Goal: Information Seeking & Learning: Learn about a topic

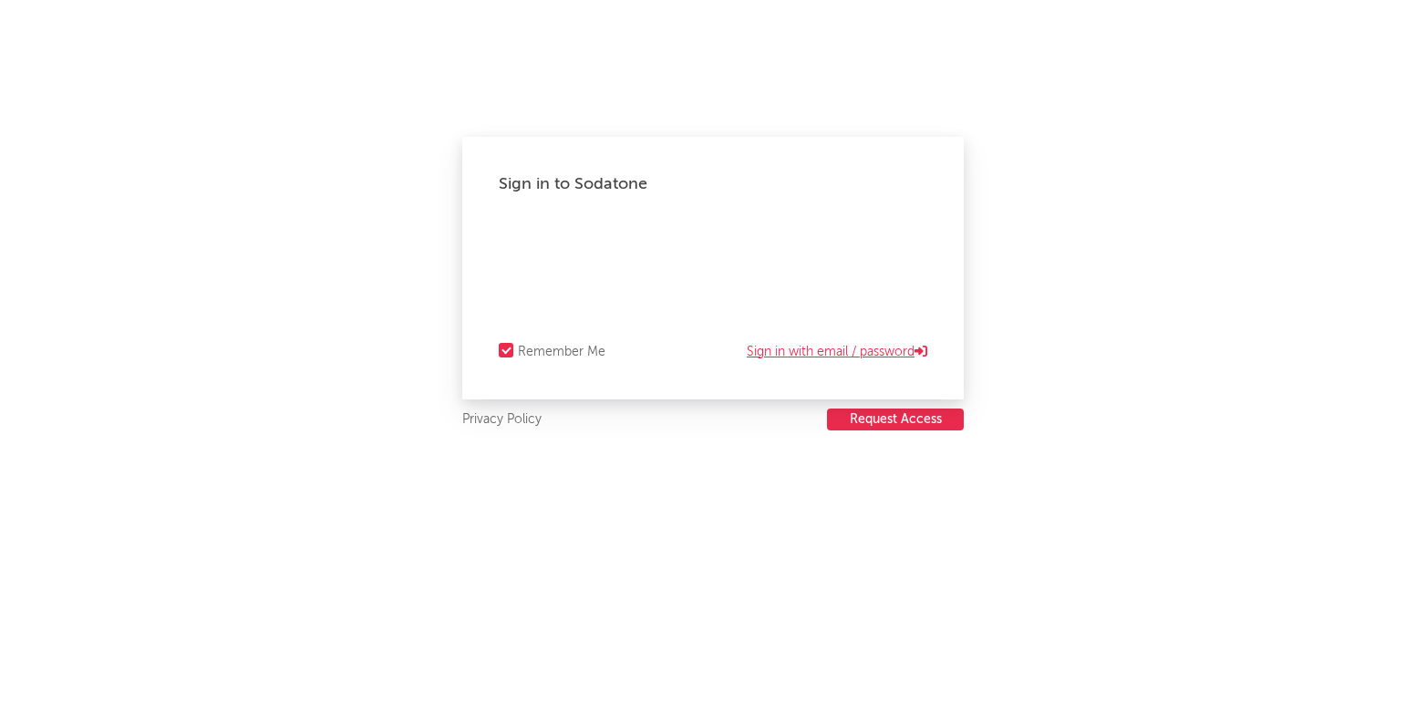
click at [757, 342] on link "Sign in with email / password" at bounding box center [837, 352] width 180 height 22
click at [853, 348] on link "Sign in with Okta" at bounding box center [871, 352] width 111 height 22
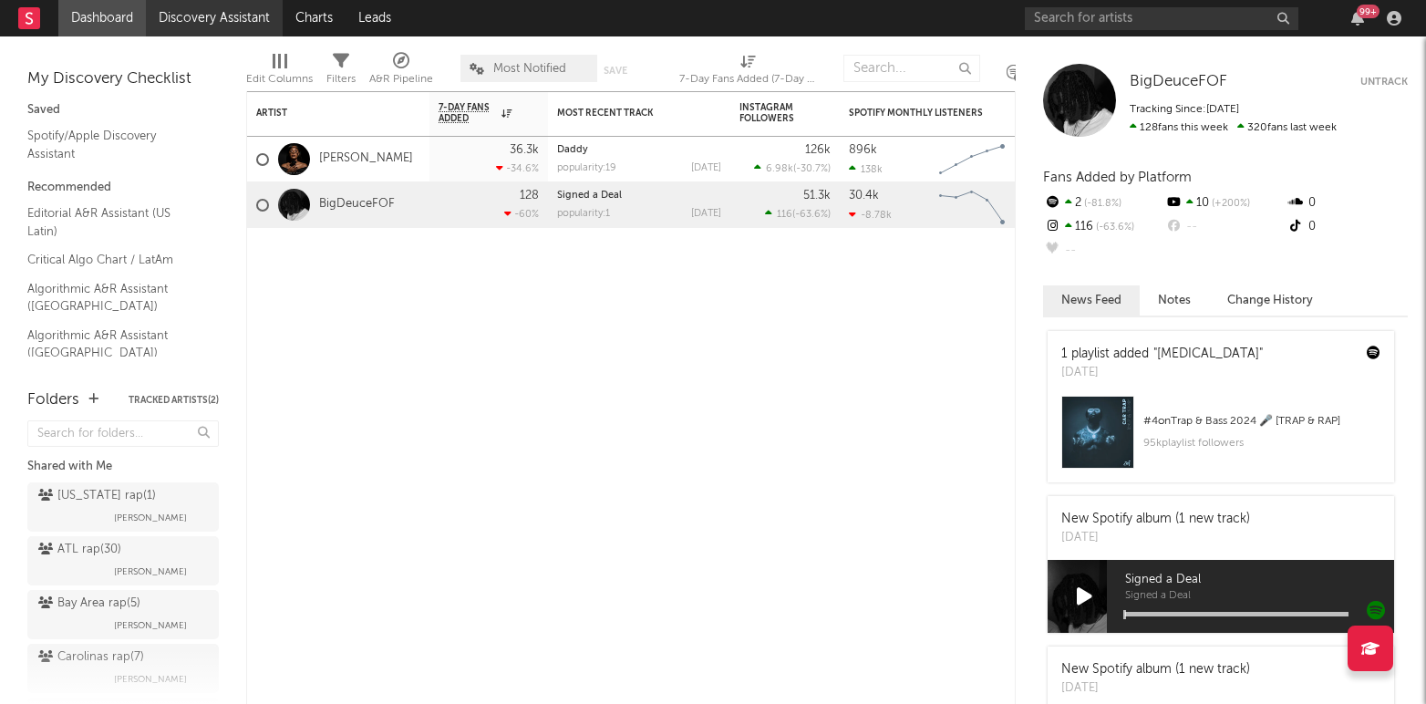
click at [212, 26] on link "Discovery Assistant" at bounding box center [214, 18] width 137 height 36
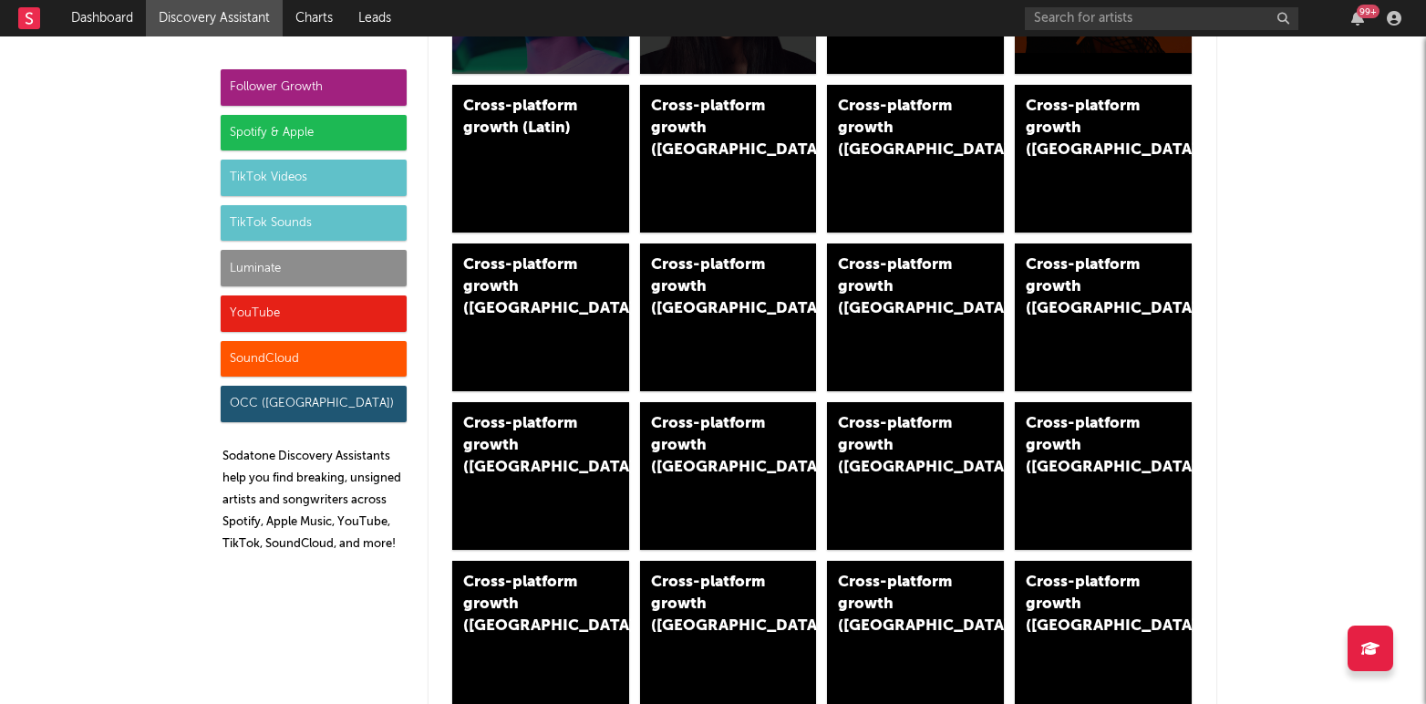
scroll to position [986, 0]
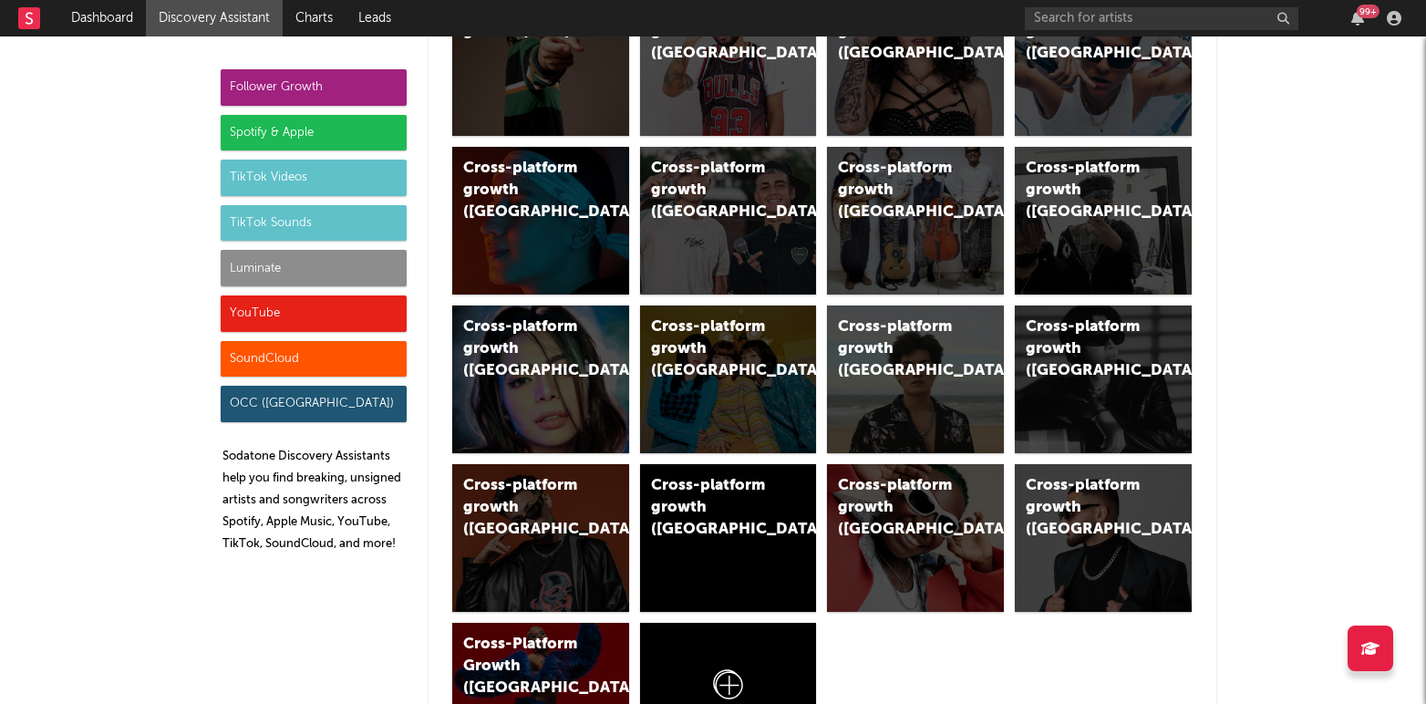
click at [284, 223] on div "TikTok Sounds" at bounding box center [314, 223] width 186 height 36
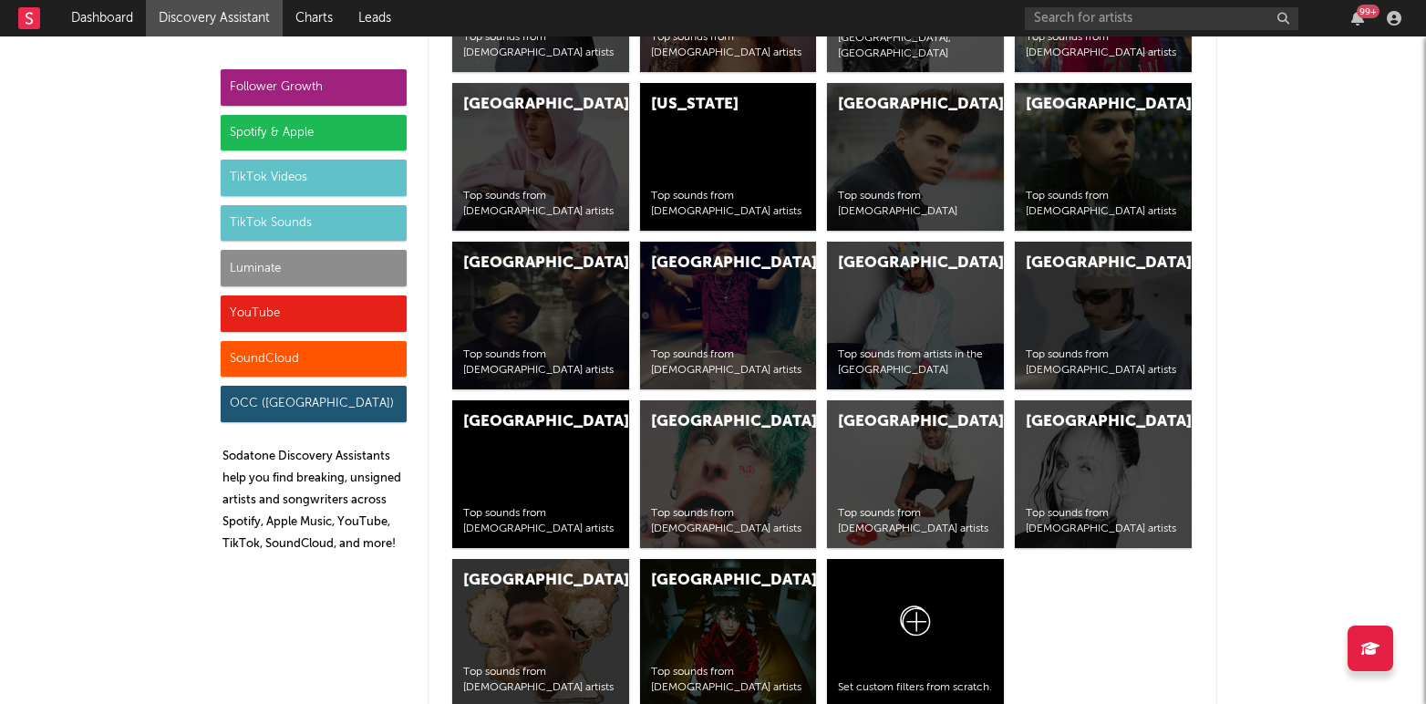
scroll to position [7666, 0]
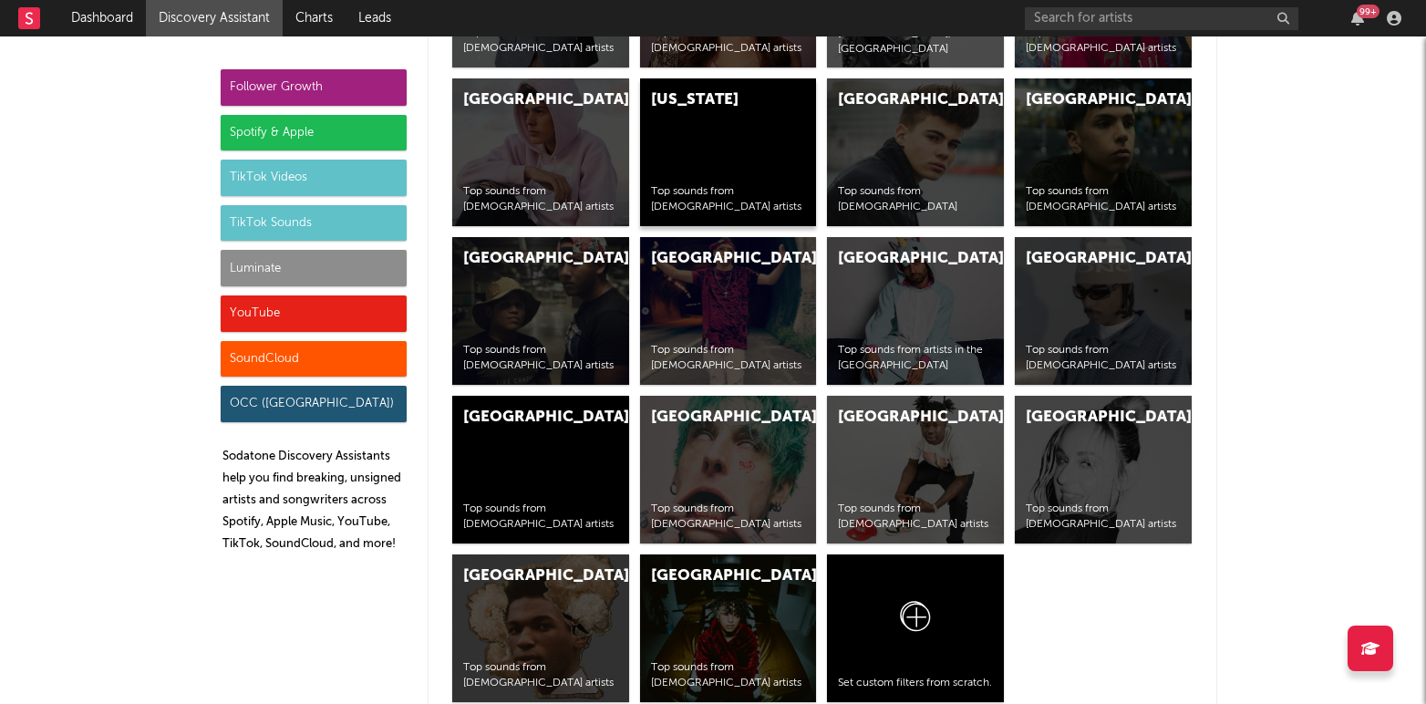
click at [684, 149] on div "Puerto Rico Top sounds from Puerto Rican artists" at bounding box center [728, 152] width 177 height 148
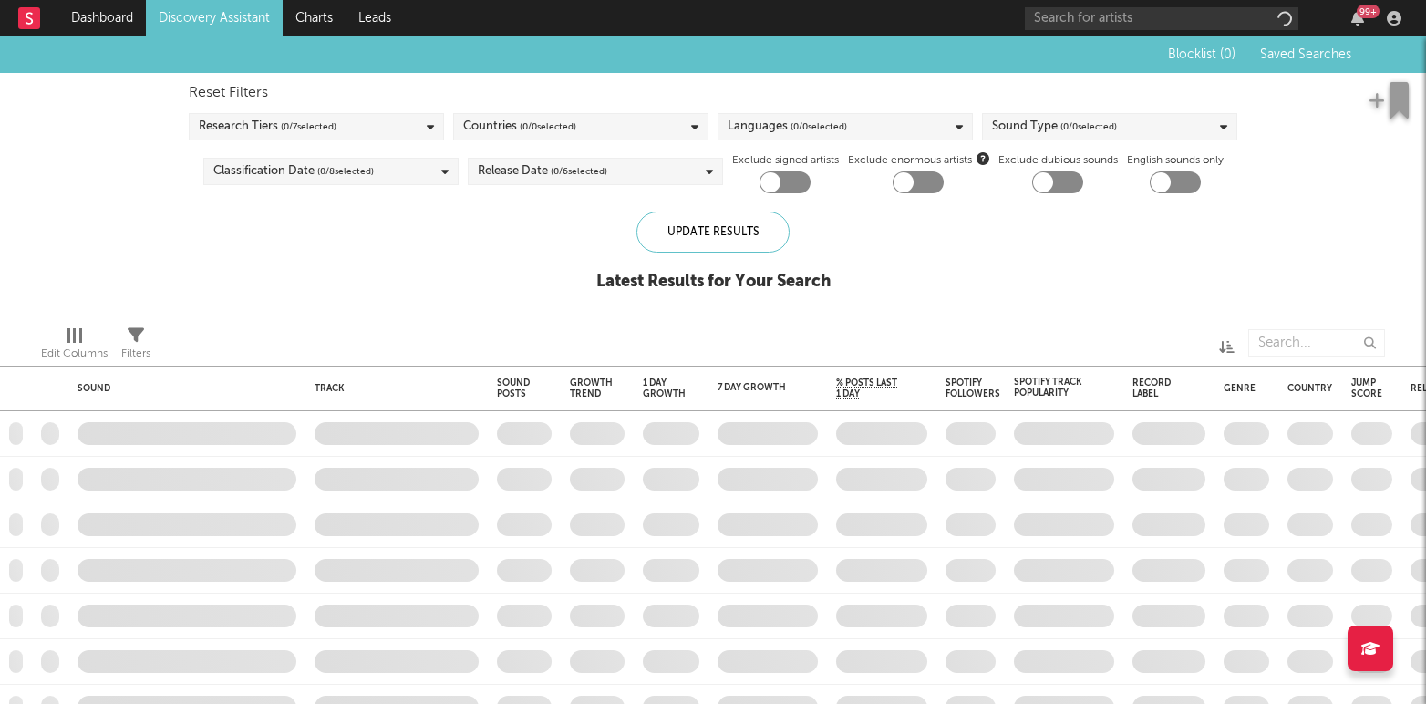
checkbox input "true"
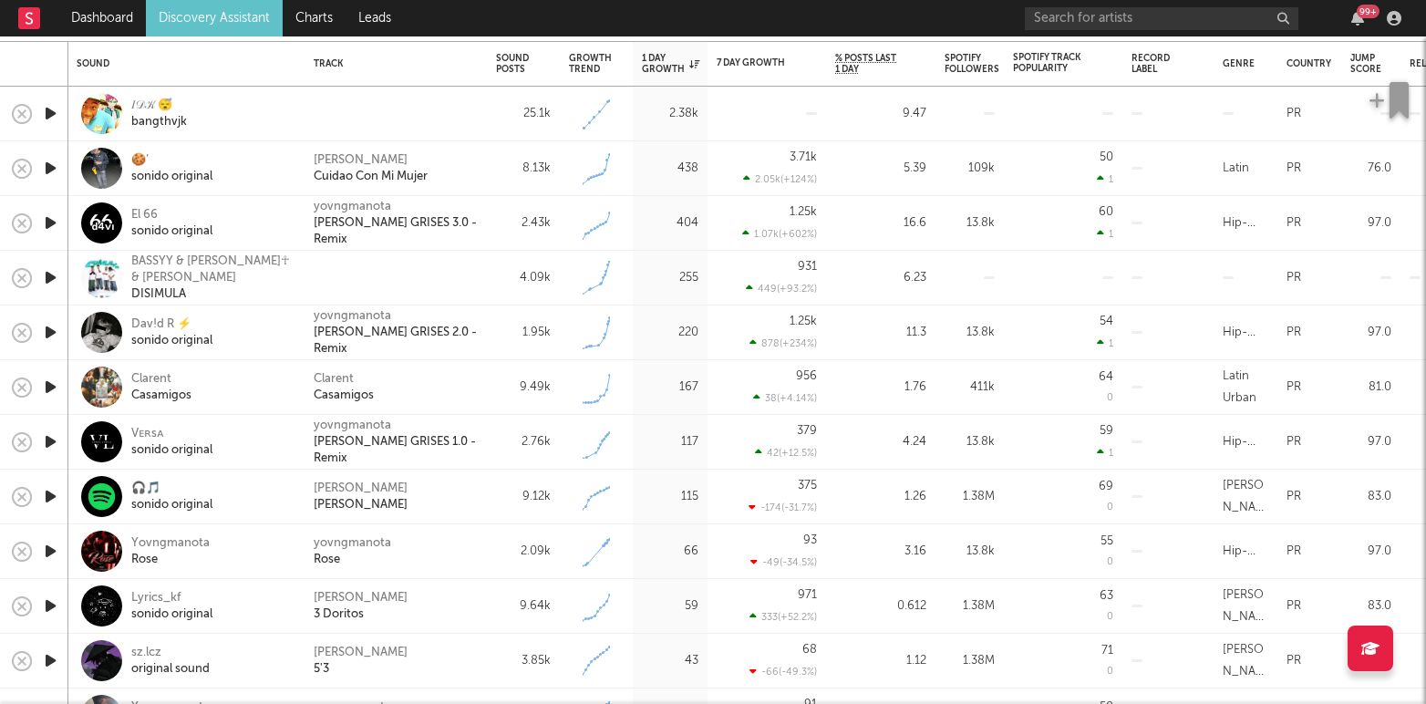
click at [181, 17] on link "Discovery Assistant" at bounding box center [214, 18] width 137 height 36
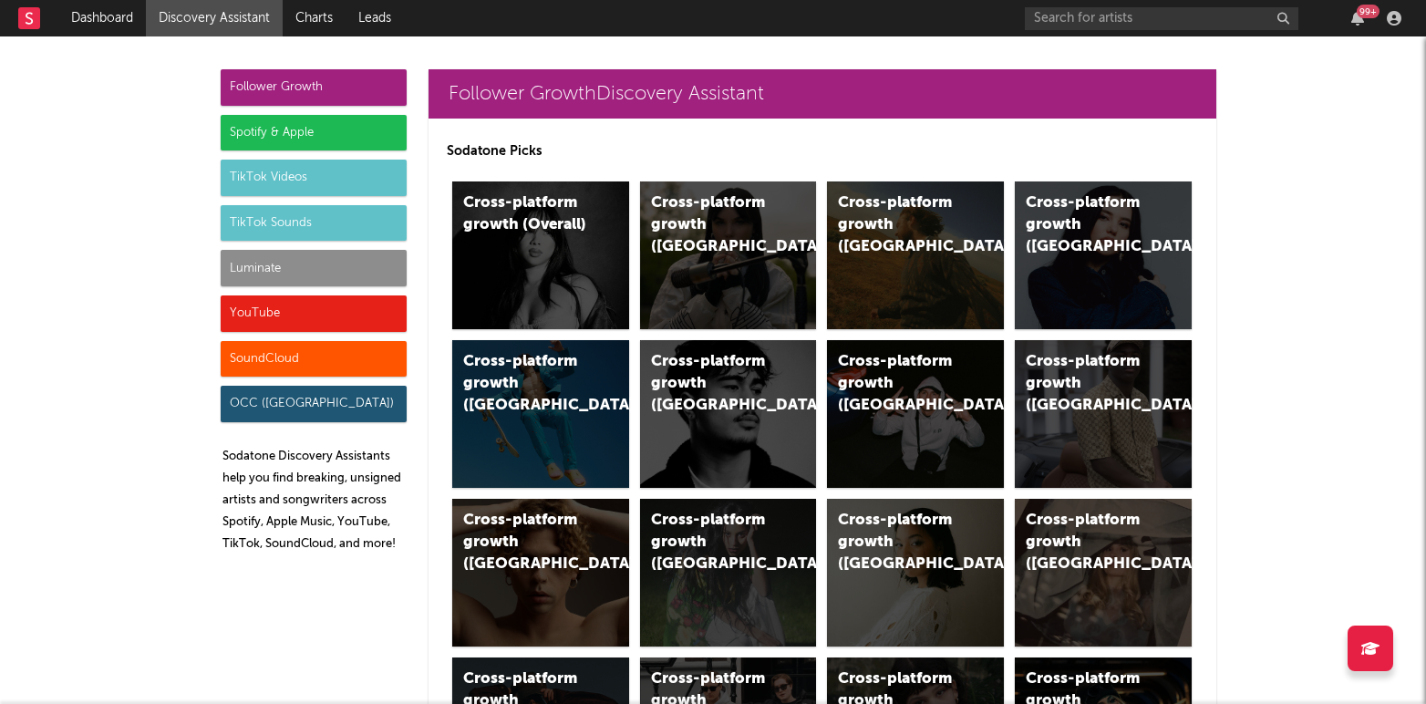
click at [281, 221] on div "TikTok Sounds" at bounding box center [314, 223] width 186 height 36
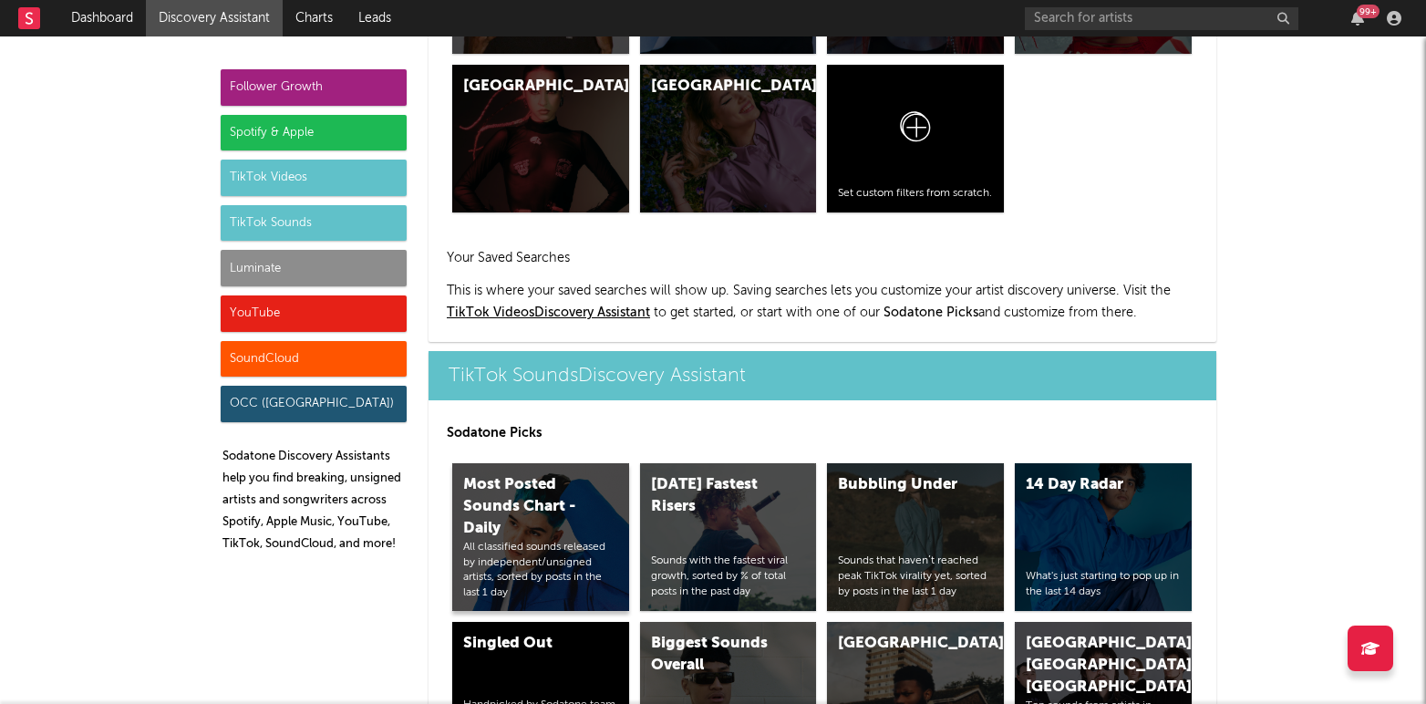
scroll to position [6608, 0]
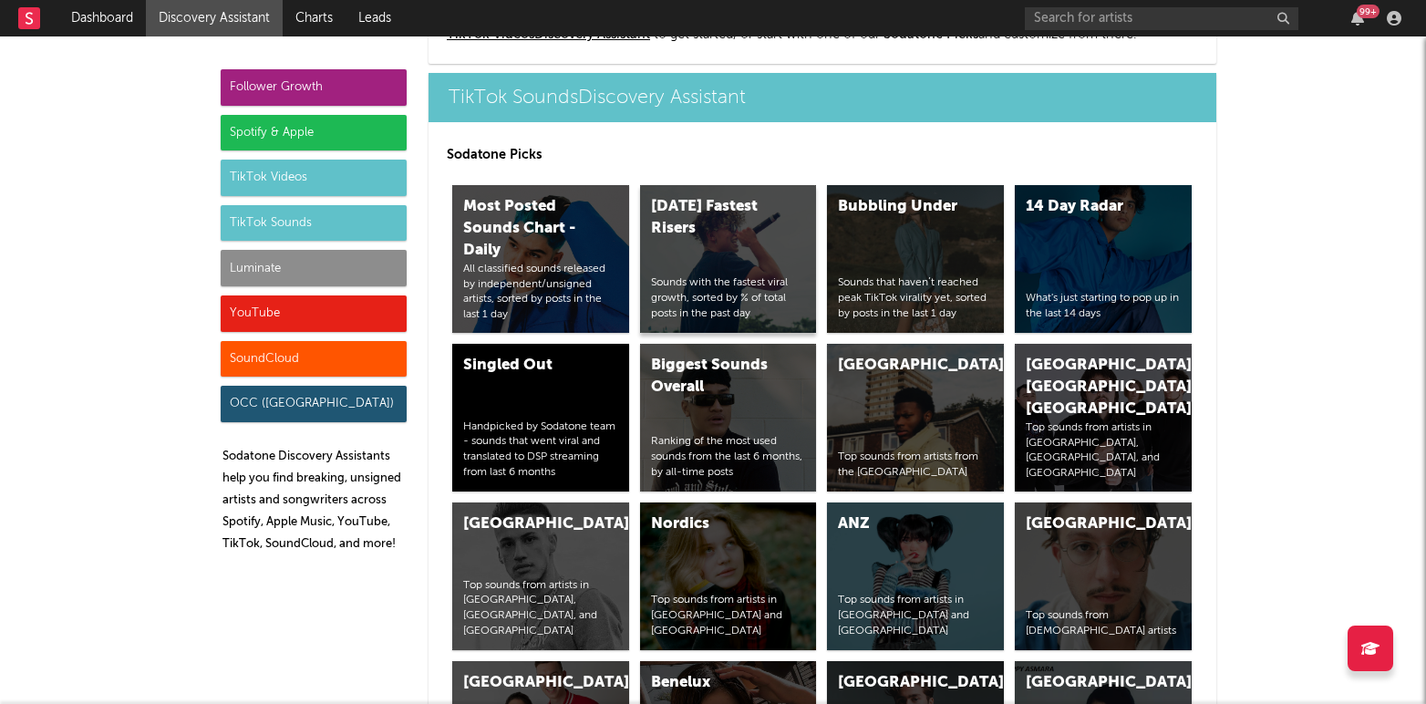
click at [687, 244] on div "Today's Fastest Risers Sounds with the fastest viral growth, sorted by % of tot…" at bounding box center [728, 259] width 177 height 148
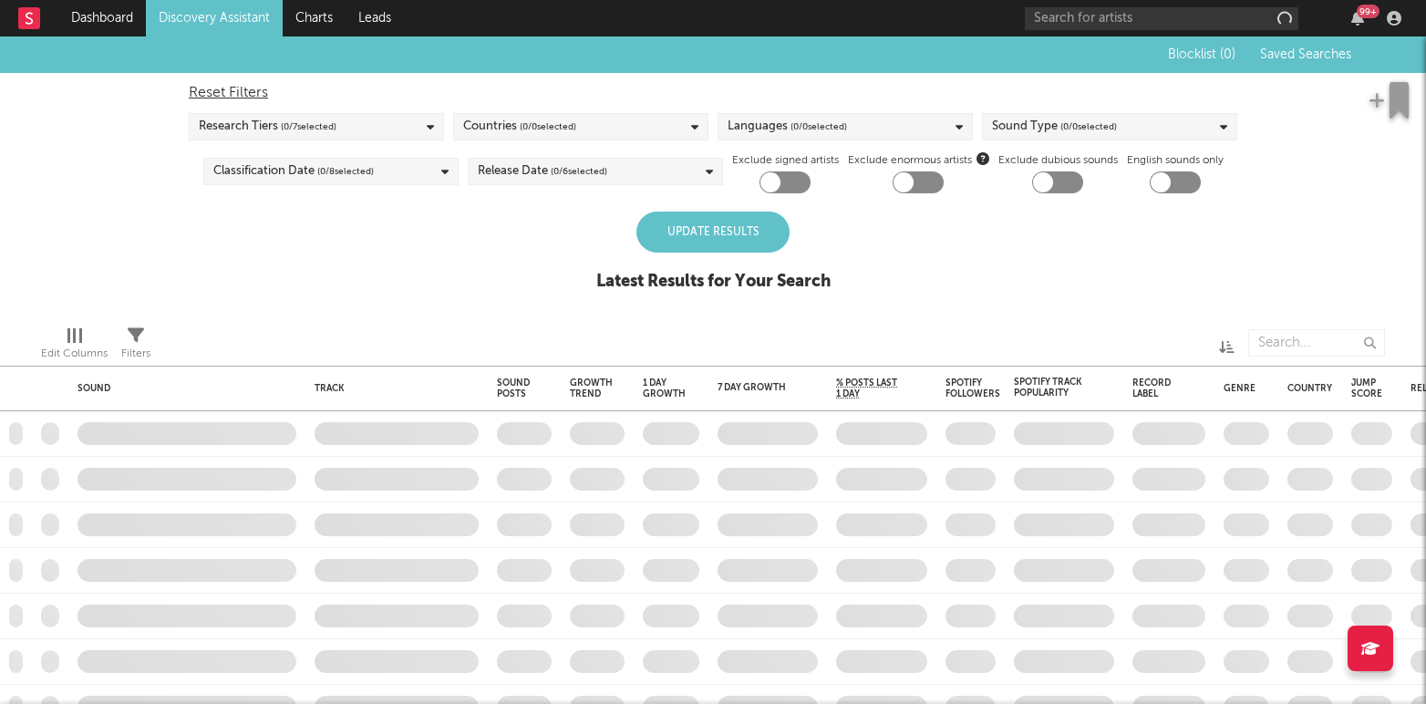
checkbox input "true"
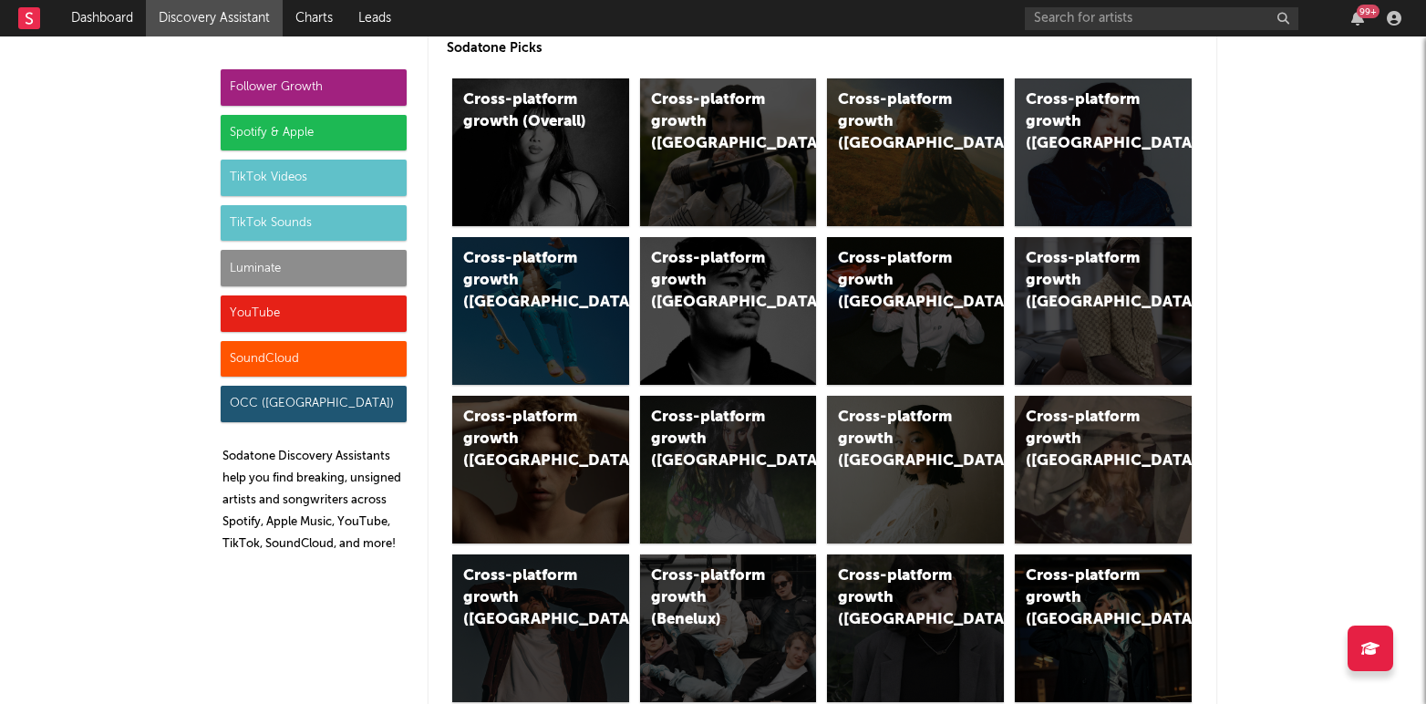
click at [330, 214] on div "TikTok Sounds" at bounding box center [314, 223] width 186 height 36
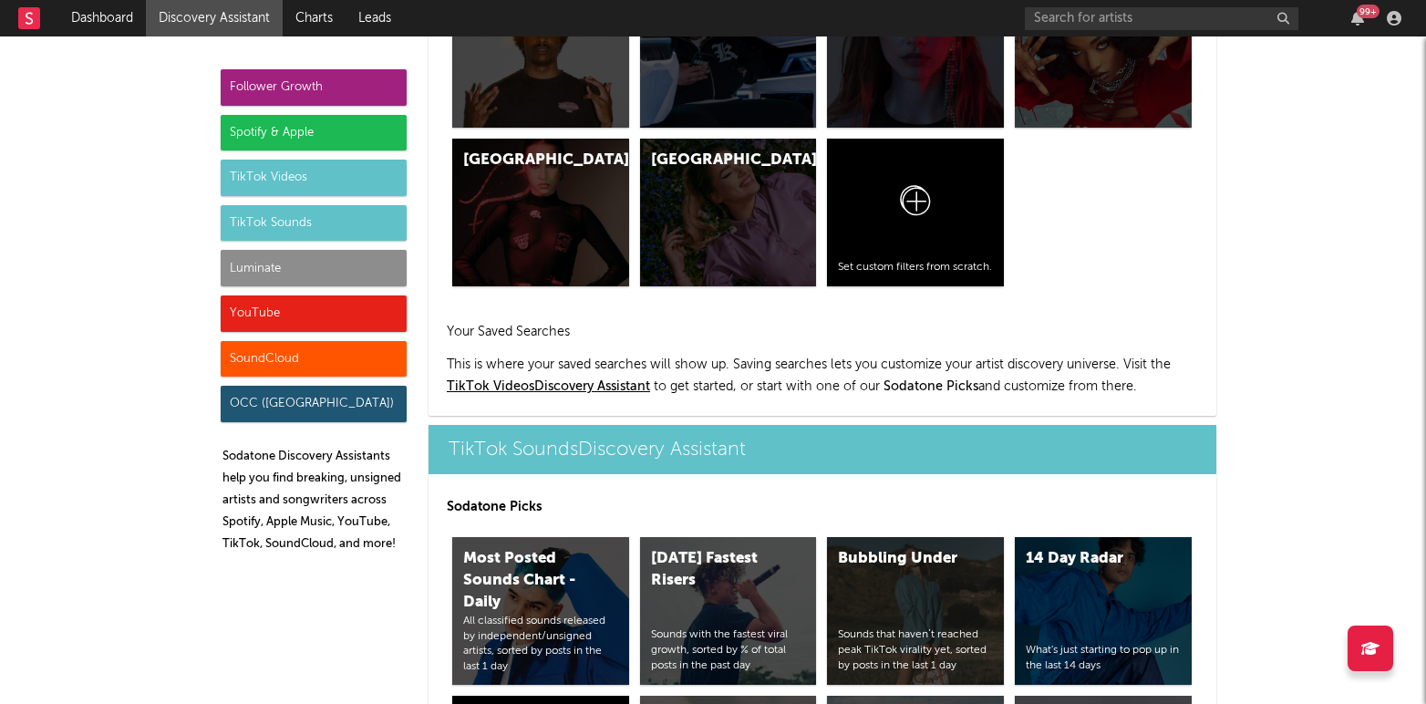
scroll to position [6608, 0]
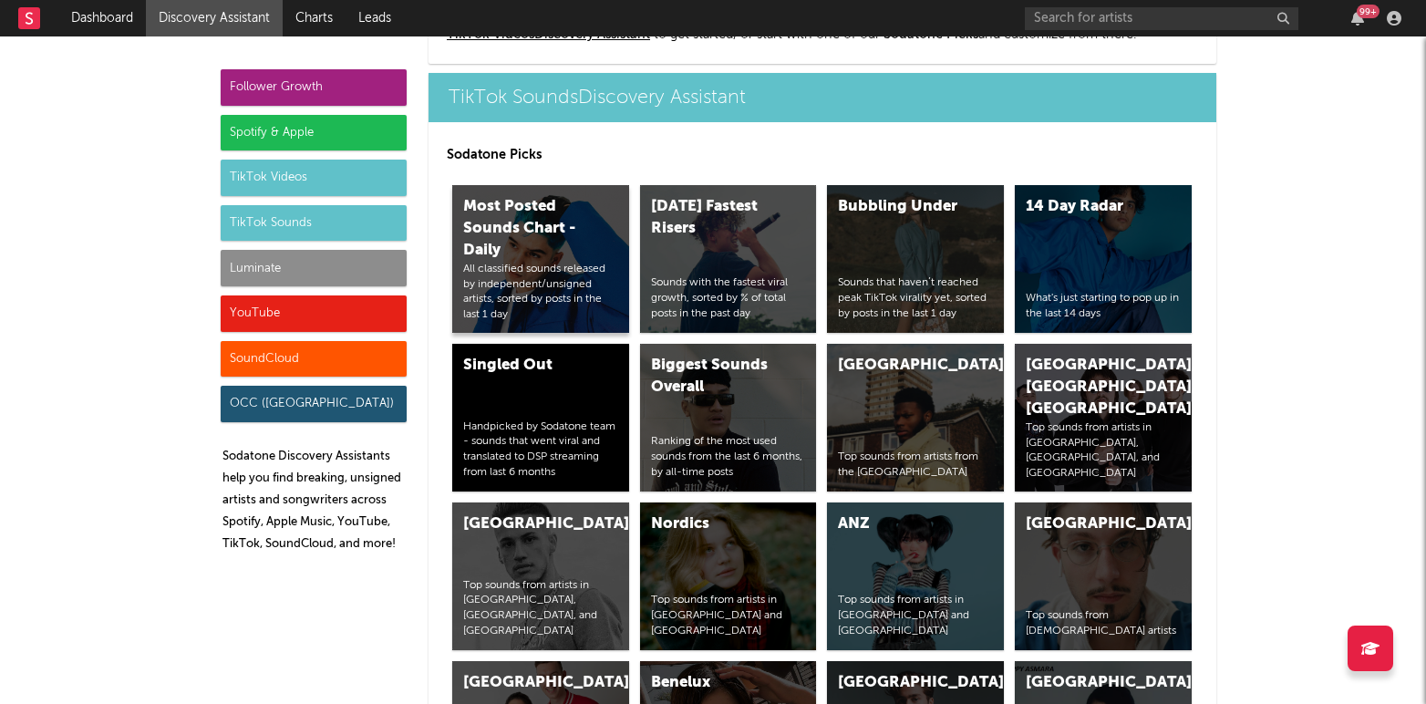
click at [507, 253] on div "Most Posted Sounds Chart - Daily" at bounding box center [525, 229] width 124 height 66
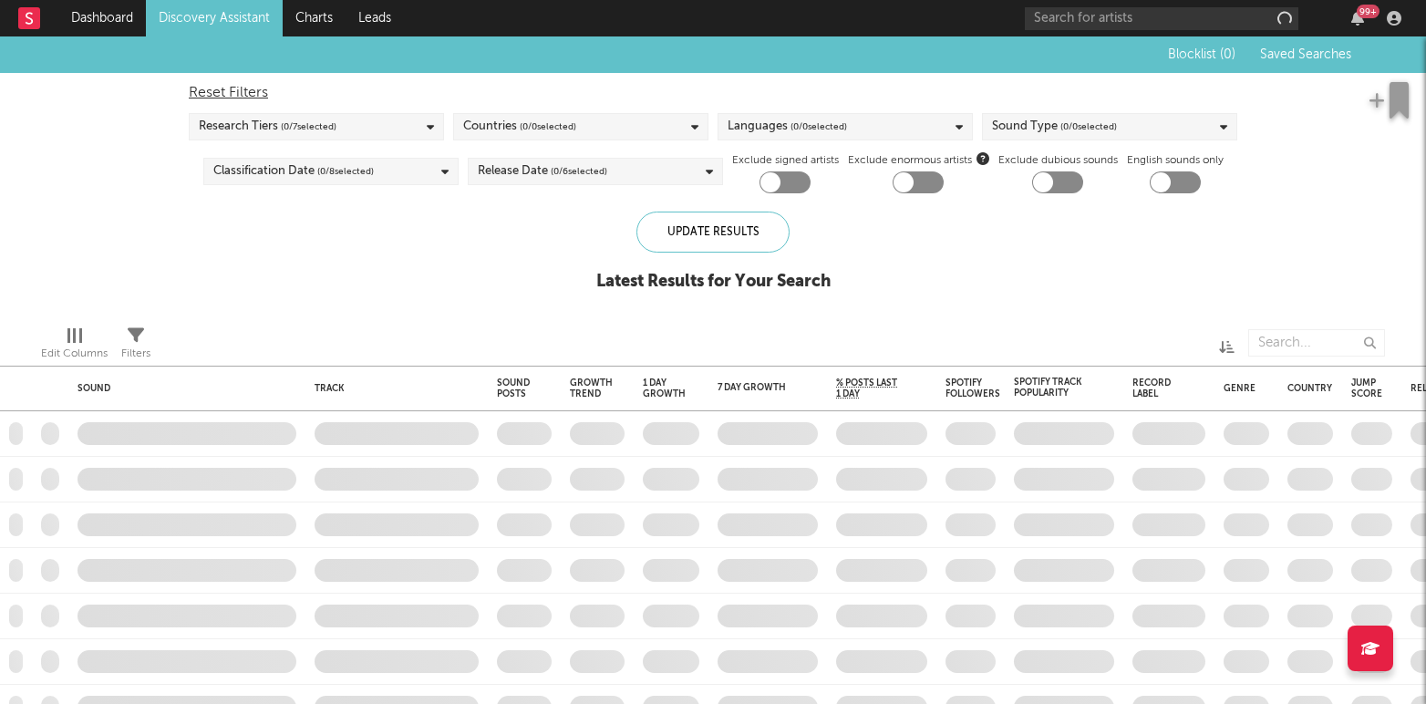
checkbox input "true"
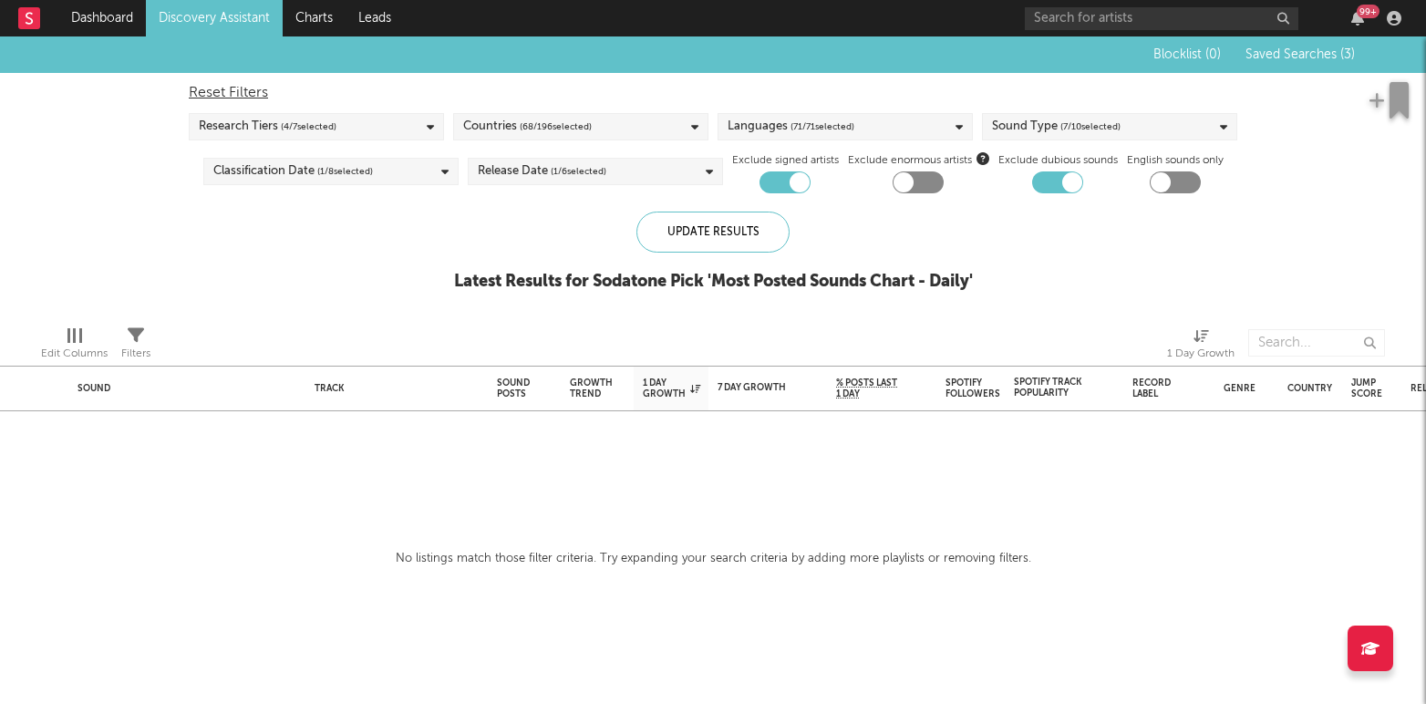
click at [174, 26] on link "Discovery Assistant" at bounding box center [214, 18] width 137 height 36
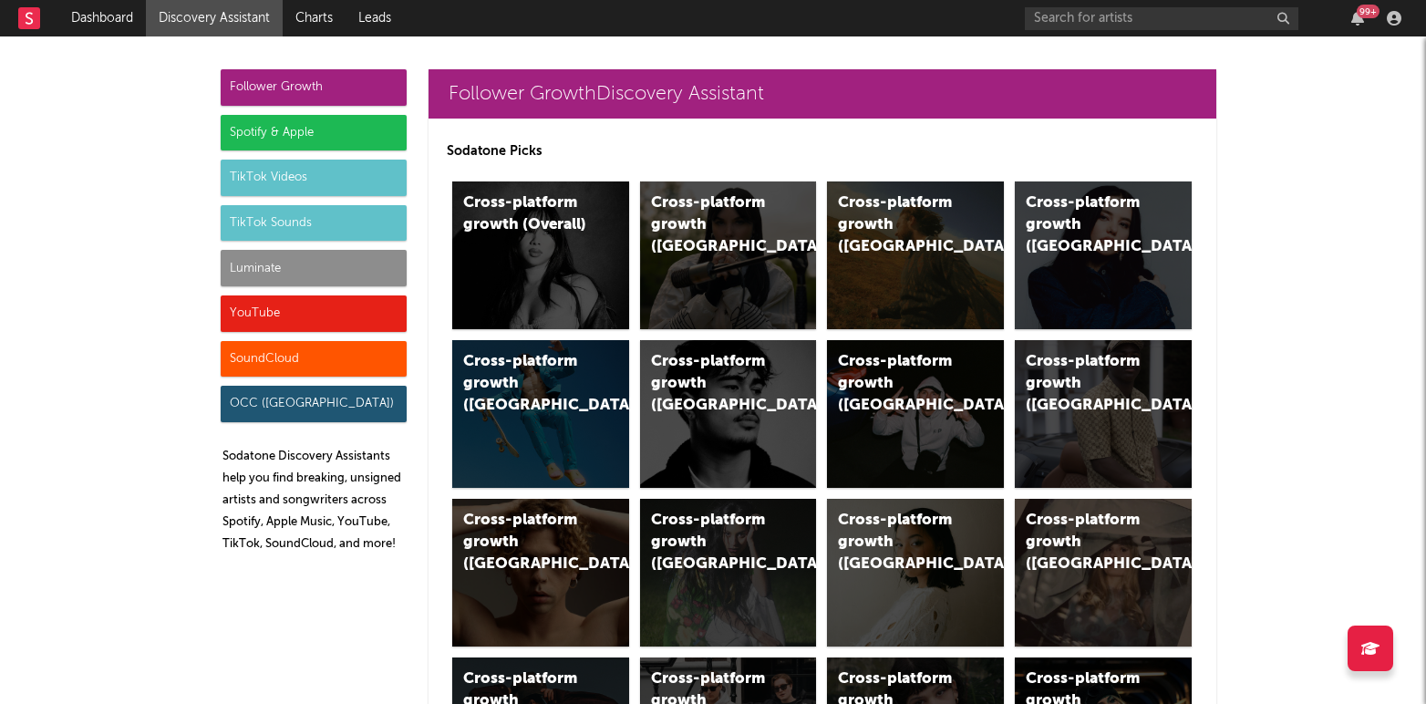
click at [289, 207] on div "TikTok Sounds" at bounding box center [314, 223] width 186 height 36
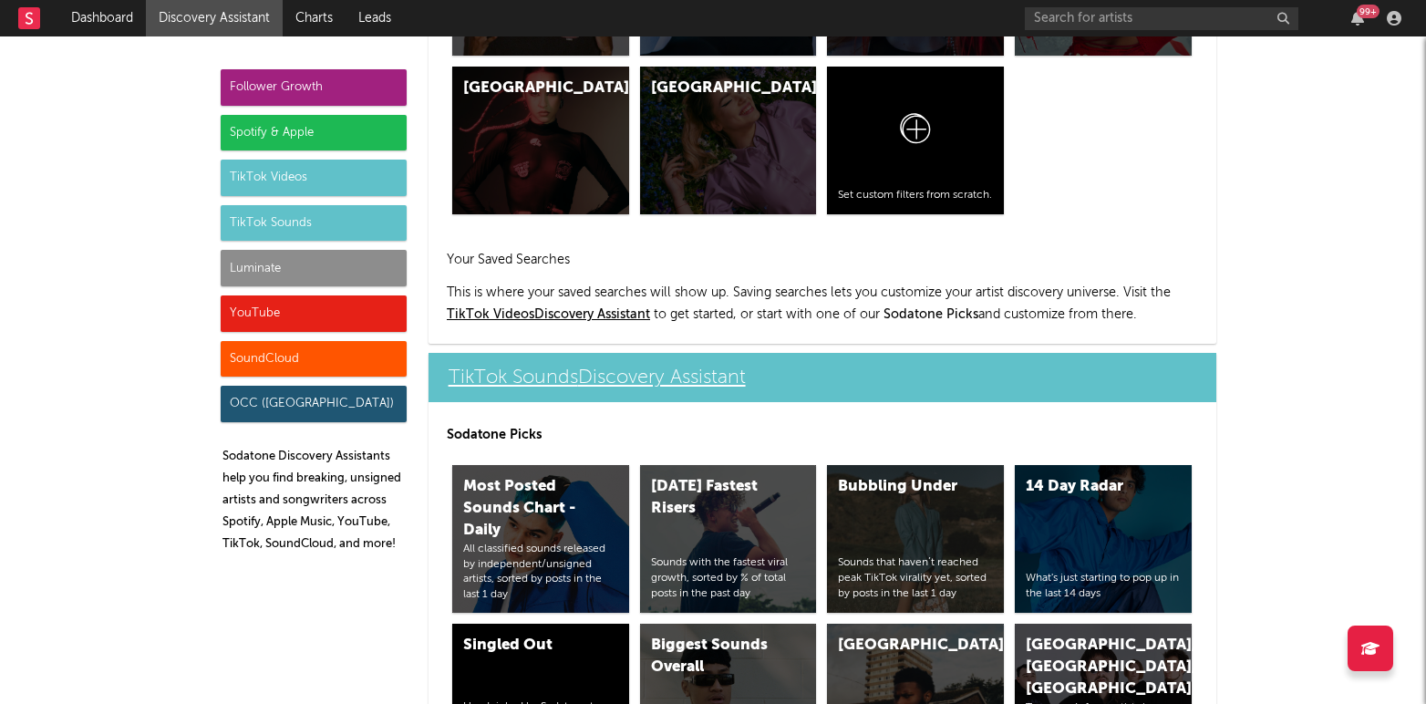
scroll to position [6608, 0]
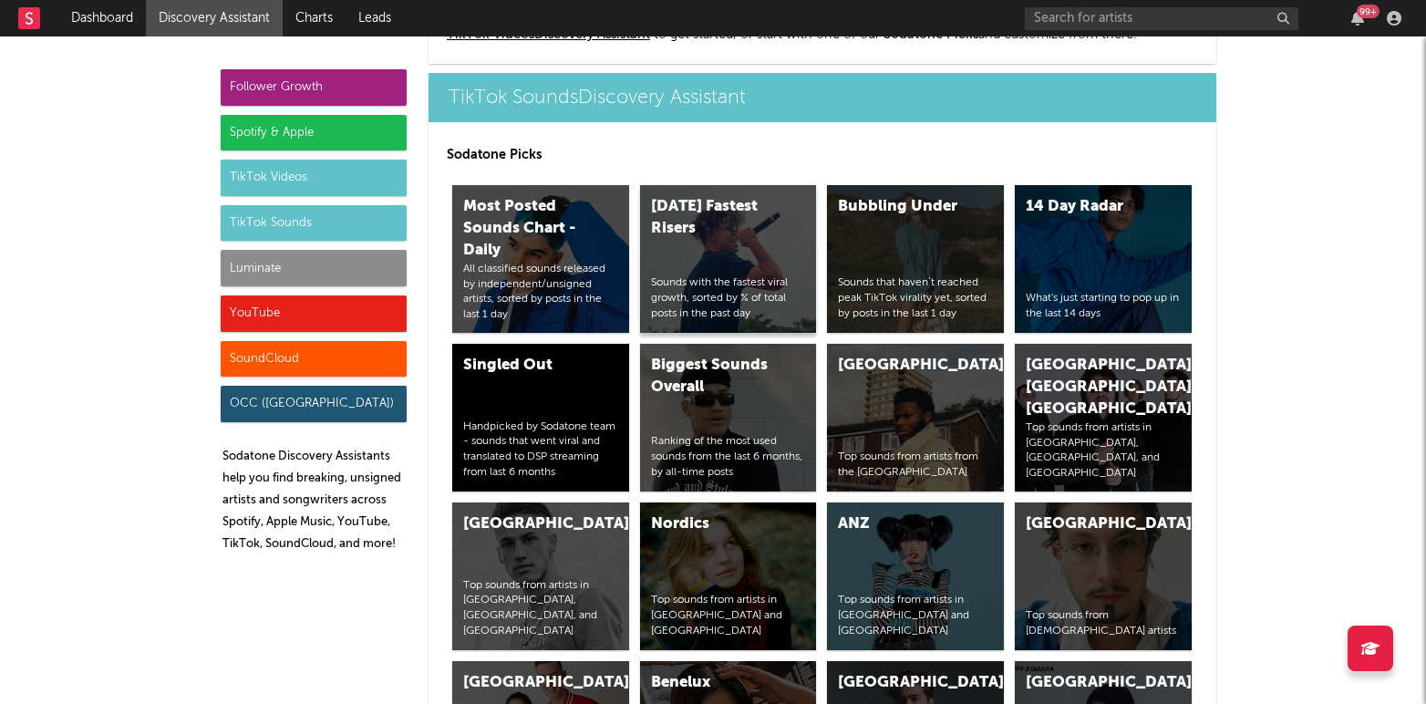
click at [710, 253] on div "Today's Fastest Risers Sounds with the fastest viral growth, sorted by % of tot…" at bounding box center [728, 259] width 177 height 148
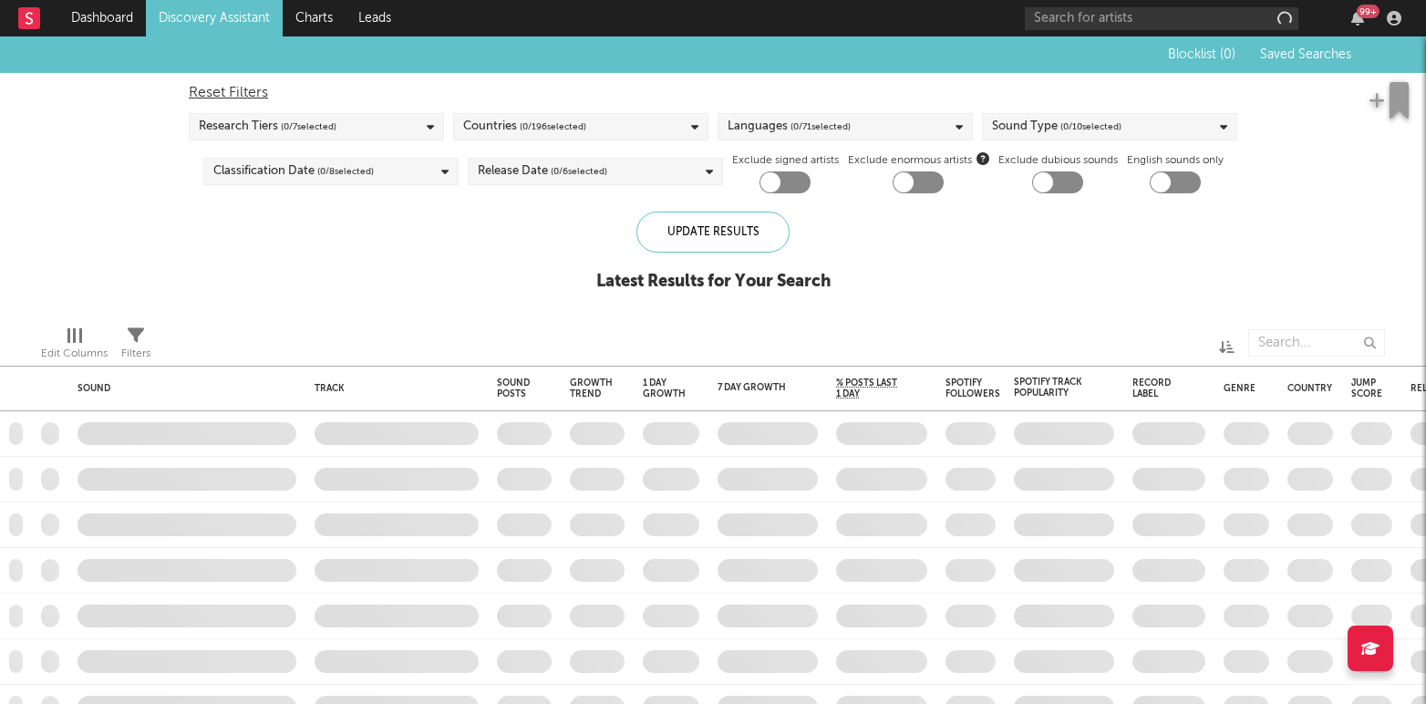
checkbox input "true"
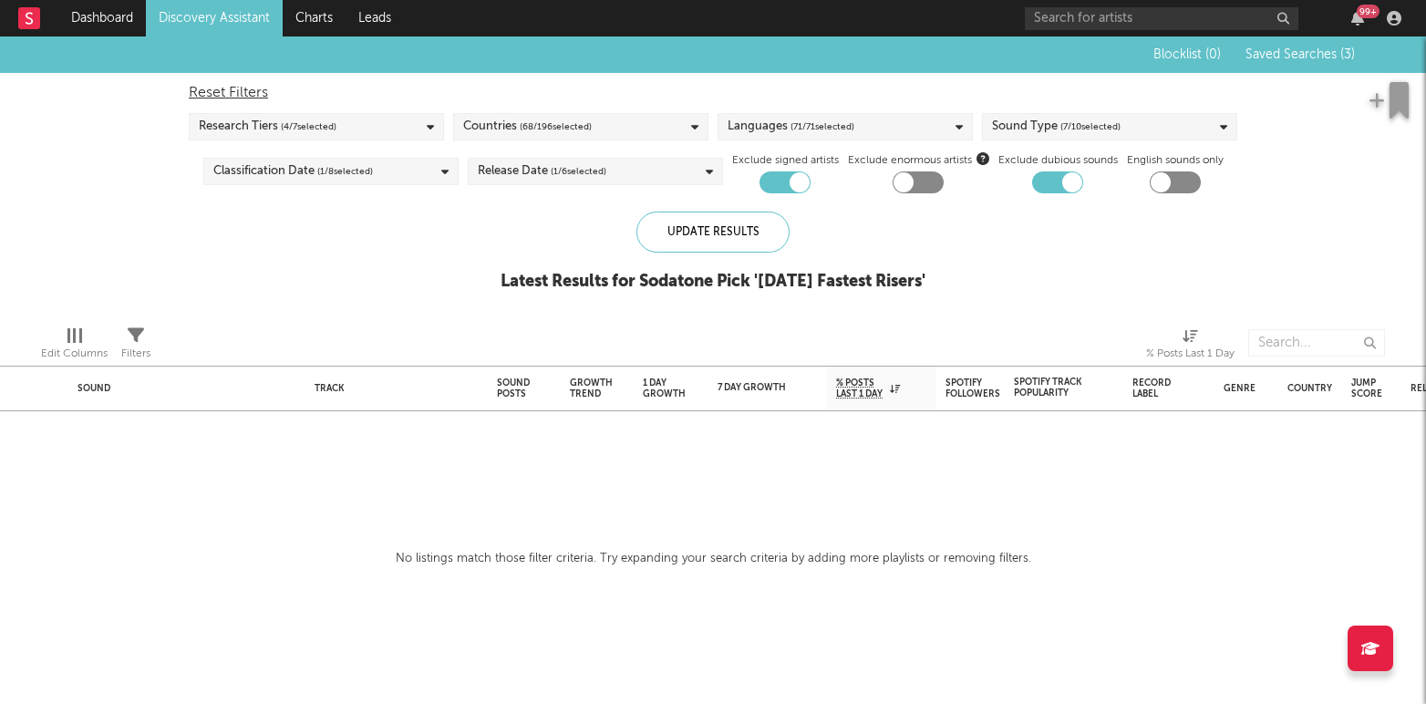
click at [232, 6] on link "Discovery Assistant" at bounding box center [214, 18] width 137 height 36
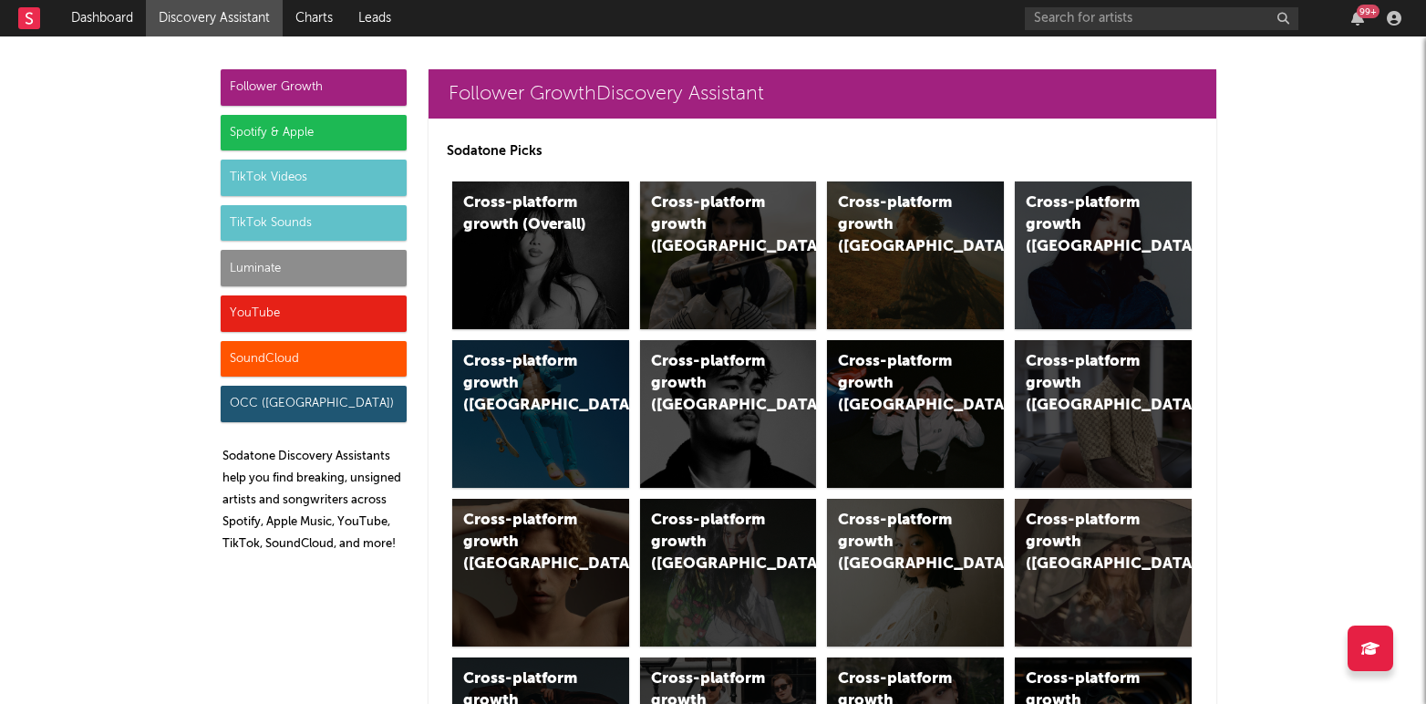
click at [254, 224] on div "TikTok Sounds" at bounding box center [314, 223] width 186 height 36
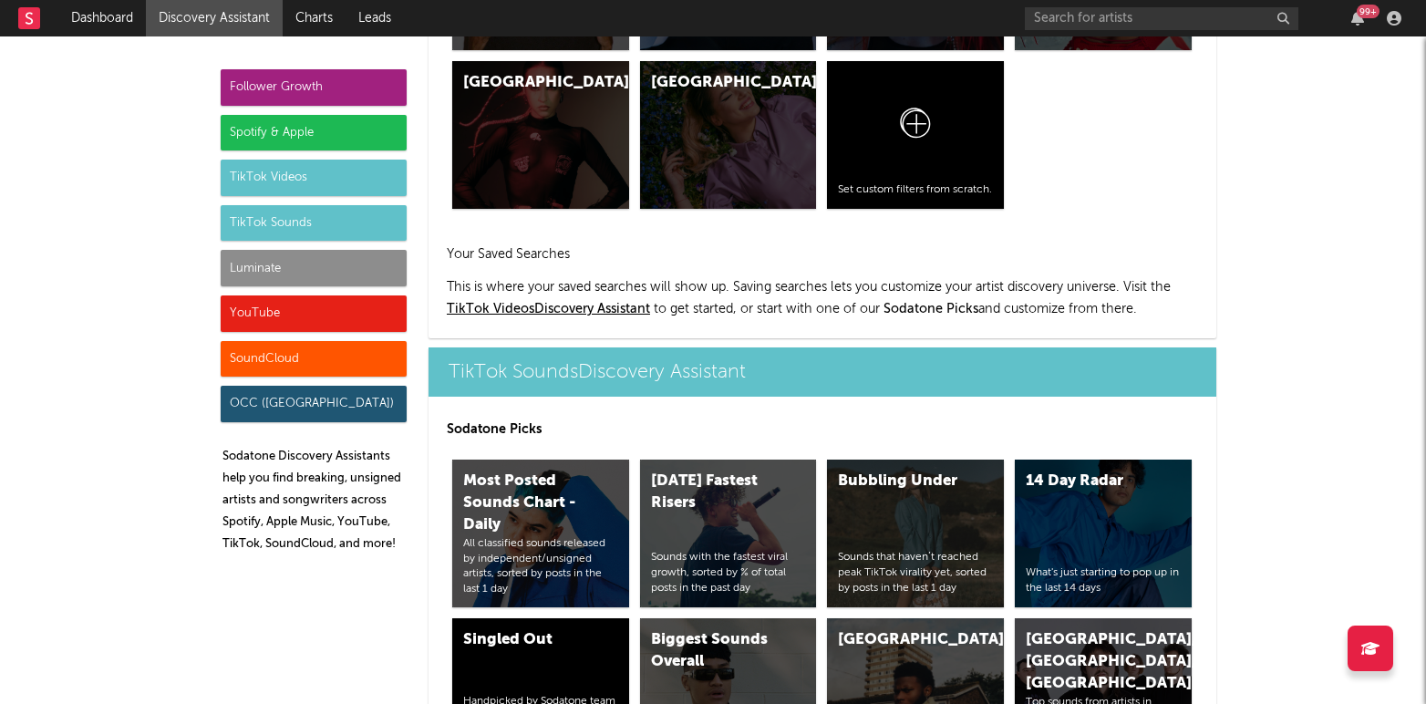
scroll to position [6608, 0]
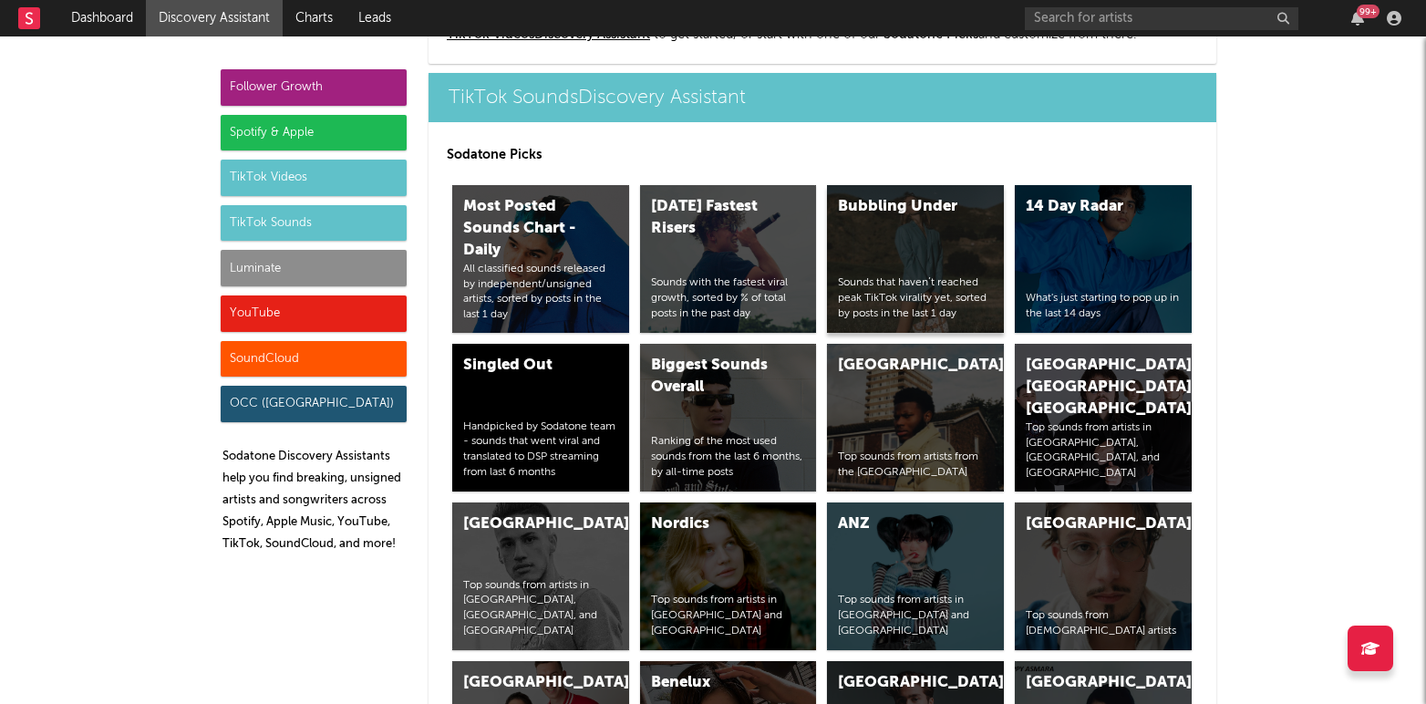
click at [963, 242] on div "Bubbling Under Sounds that haven’t reached peak TikTok virality yet, sorted by …" at bounding box center [915, 259] width 177 height 148
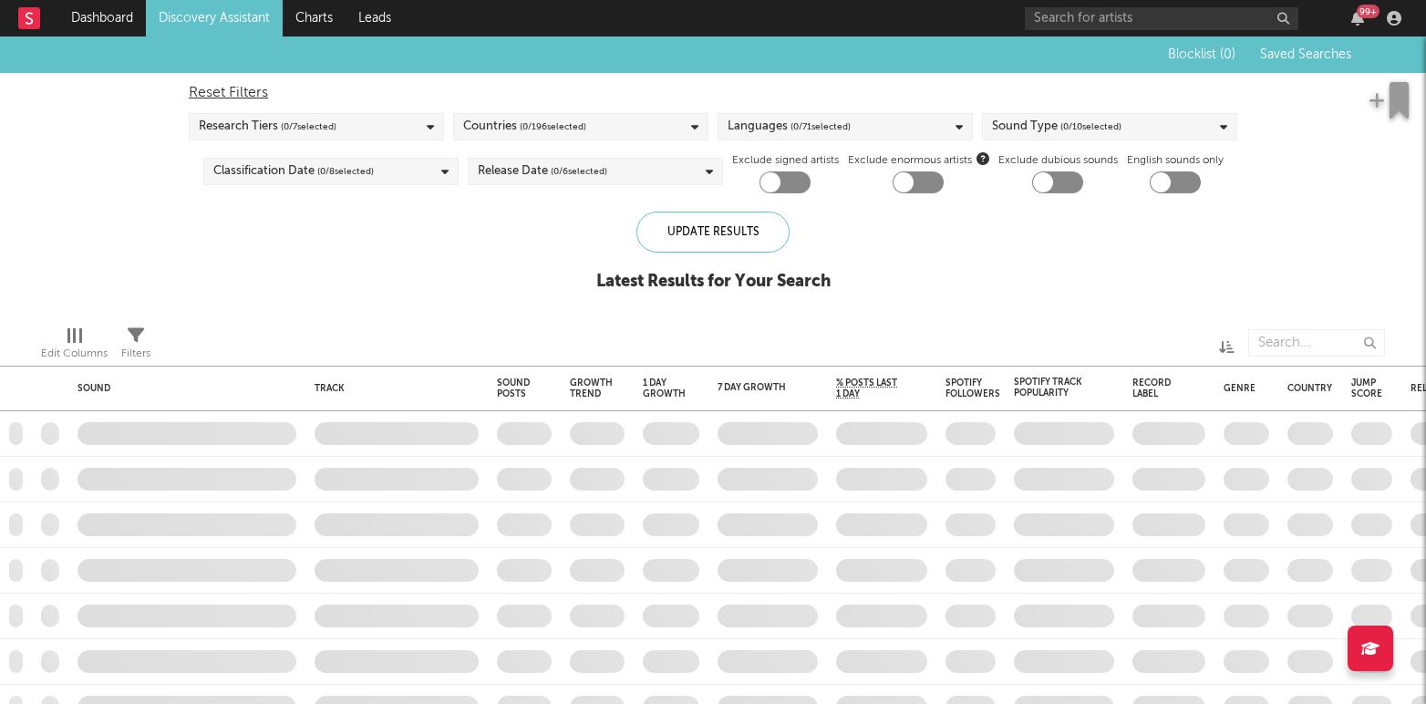
checkbox input "true"
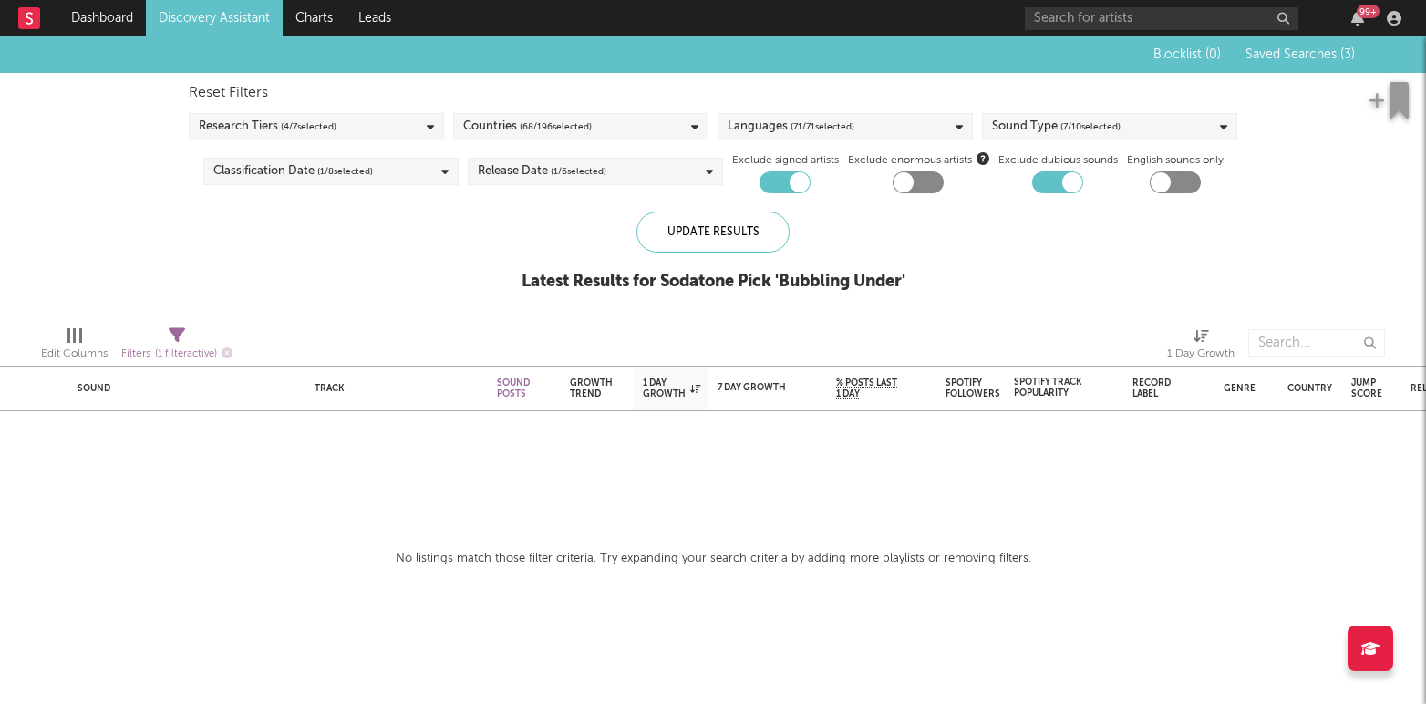
click at [198, 29] on link "Discovery Assistant" at bounding box center [214, 18] width 137 height 36
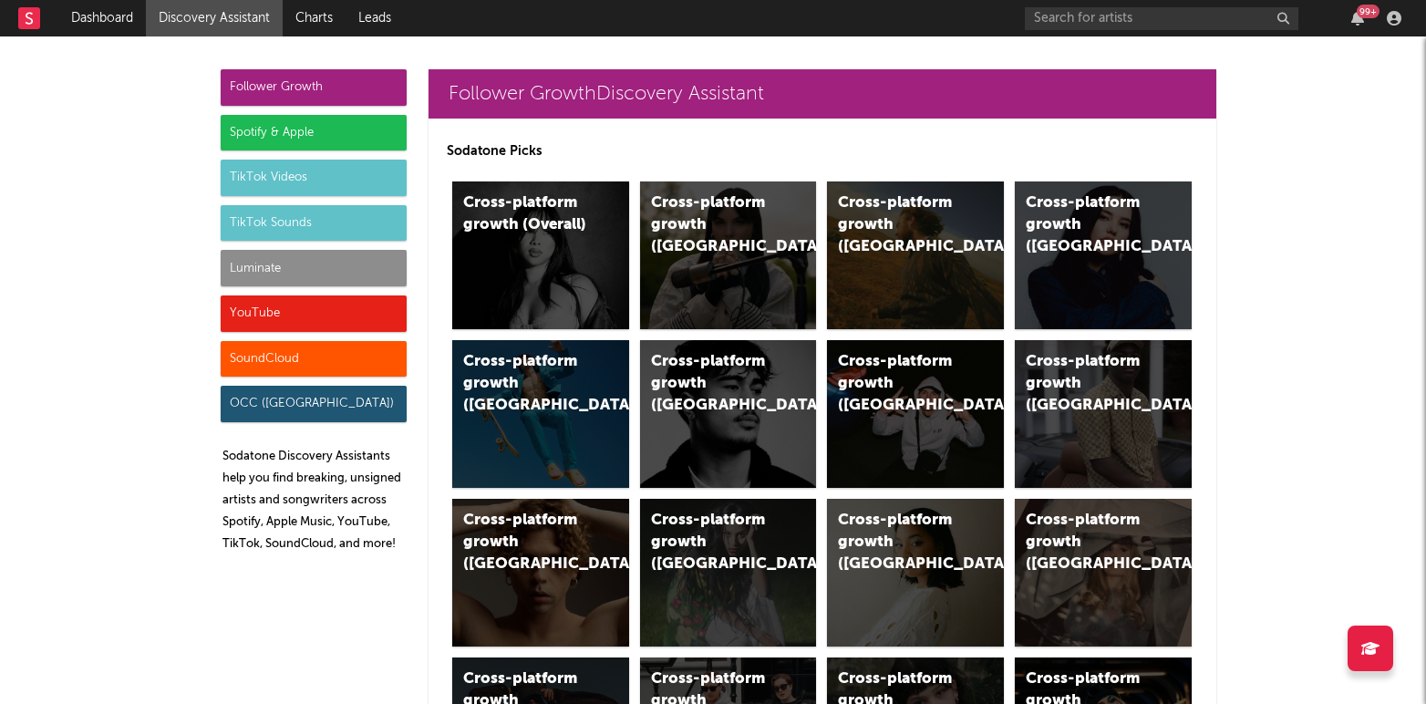
click at [279, 231] on div "TikTok Sounds" at bounding box center [314, 223] width 186 height 36
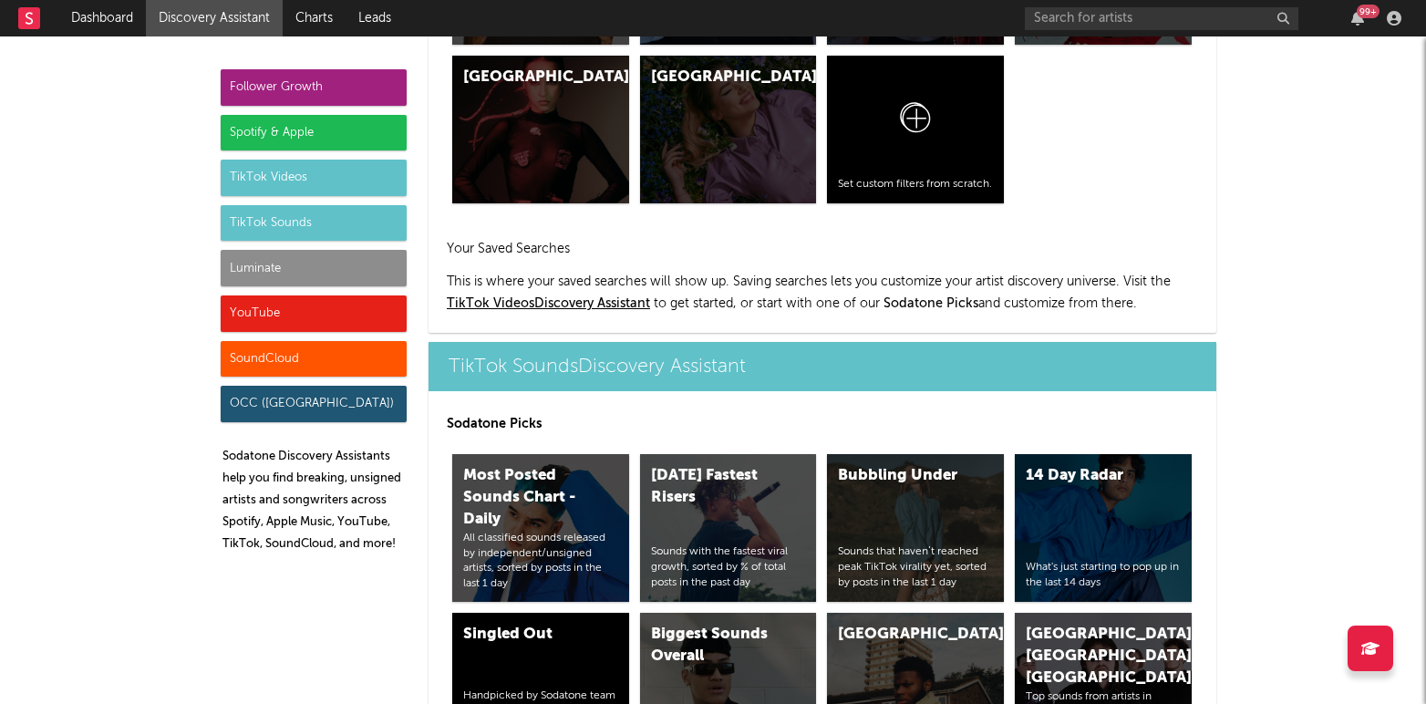
scroll to position [6608, 0]
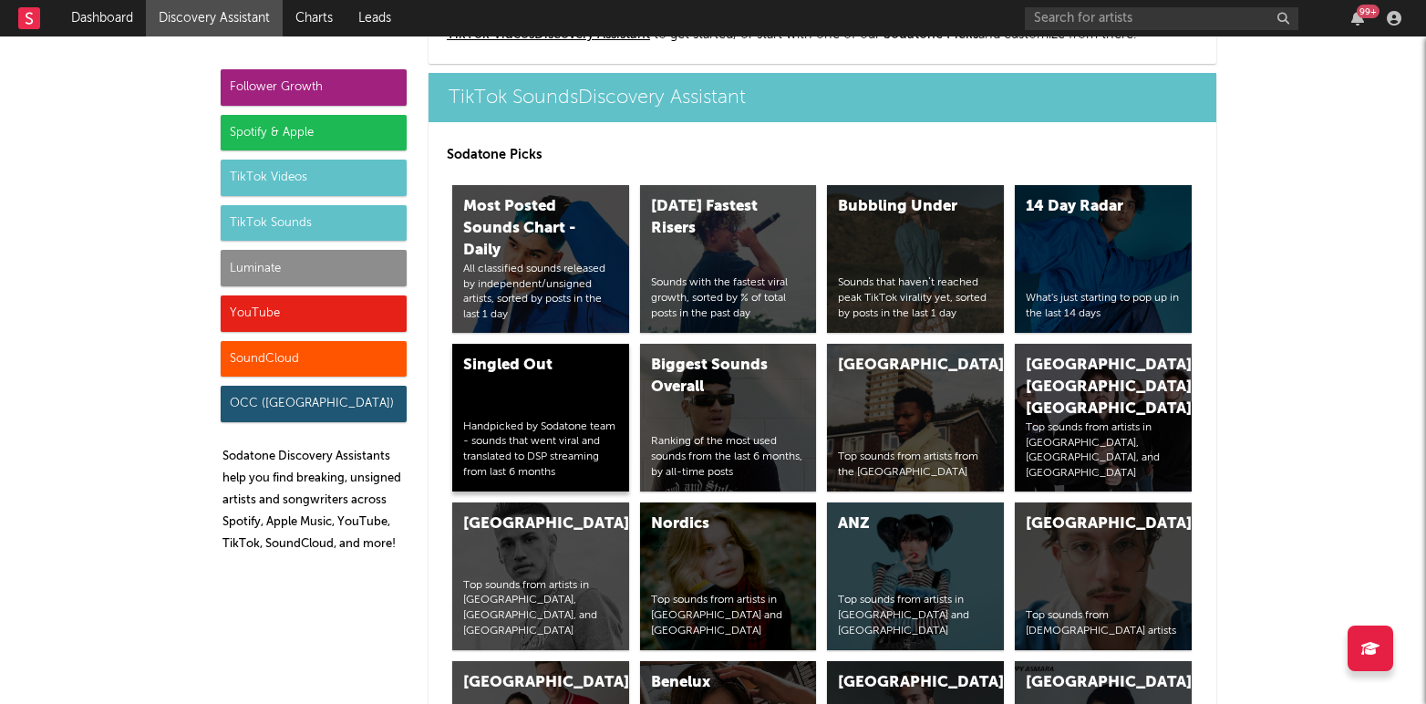
click at [556, 376] on div "Singled Out" at bounding box center [525, 366] width 124 height 22
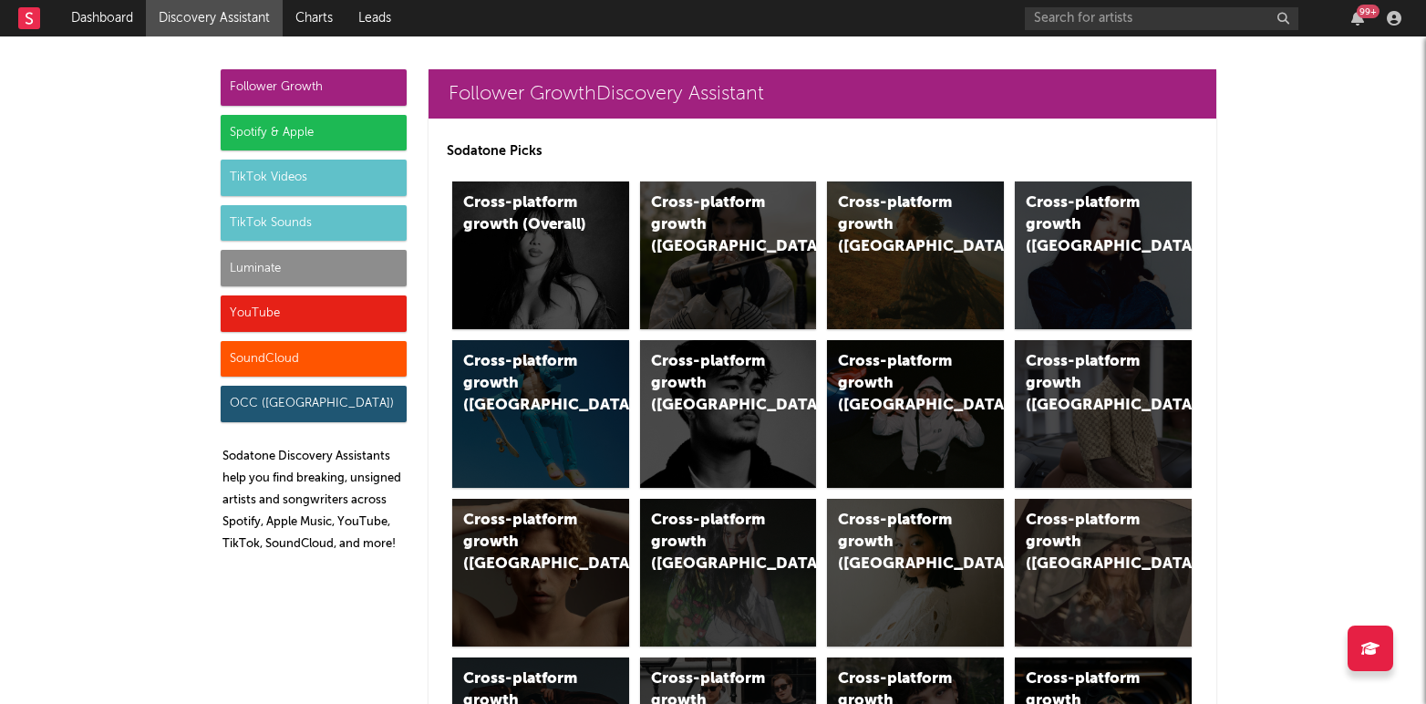
click at [246, 222] on div "TikTok Sounds" at bounding box center [314, 223] width 186 height 36
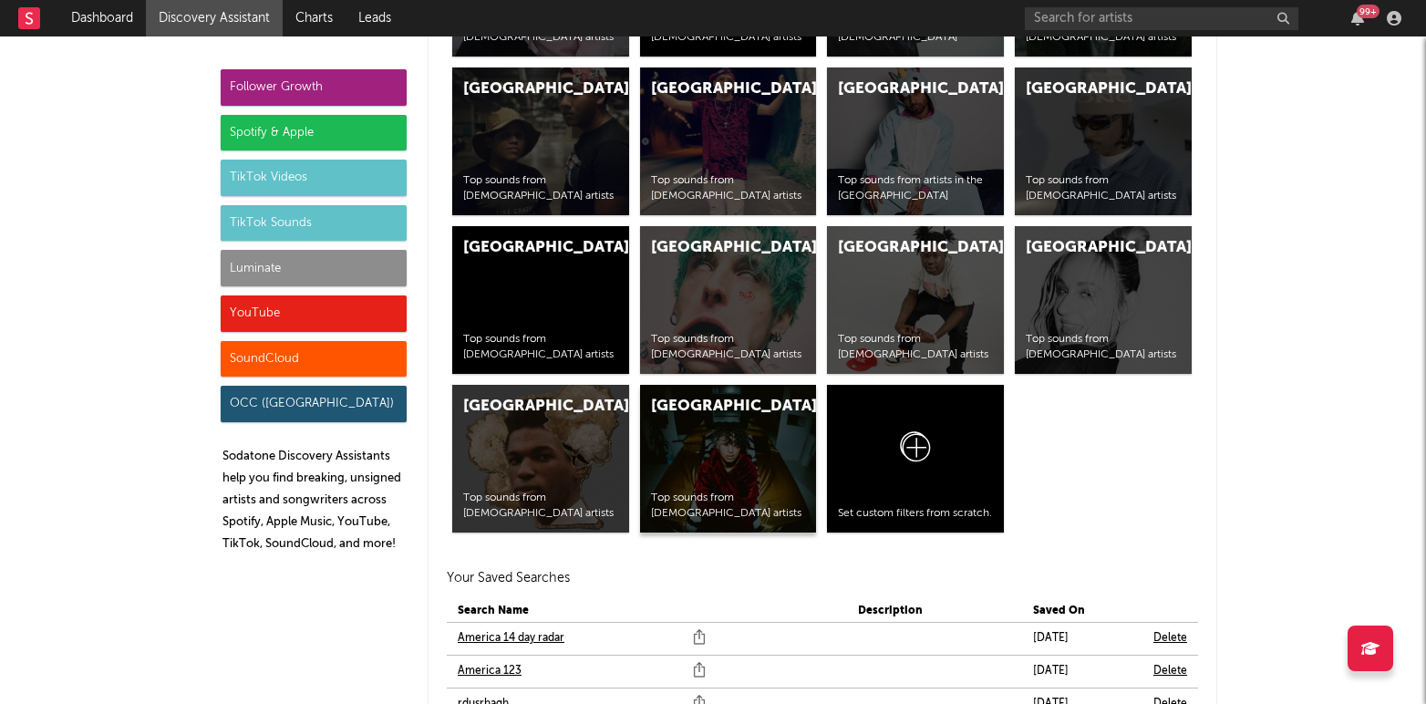
scroll to position [7839, 0]
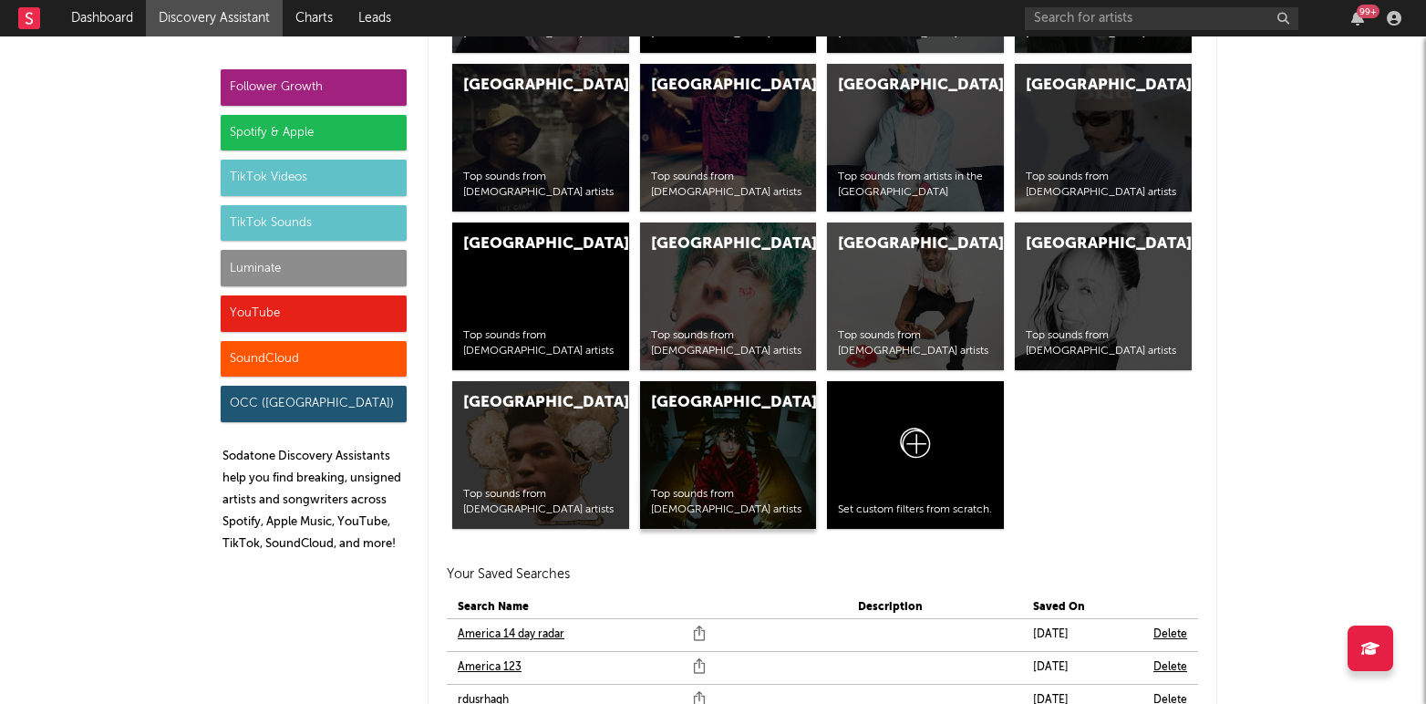
click at [685, 446] on div "United States Top sounds from American artists" at bounding box center [728, 455] width 177 height 148
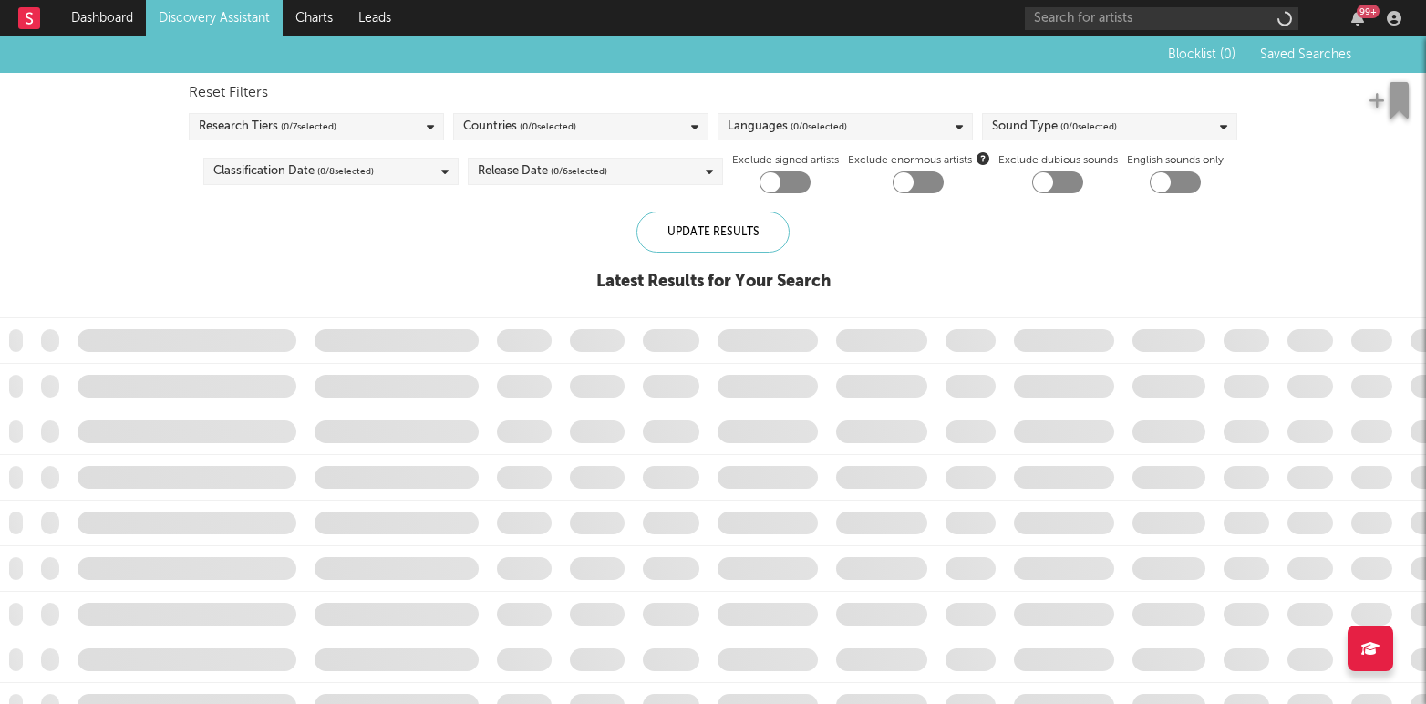
checkbox input "true"
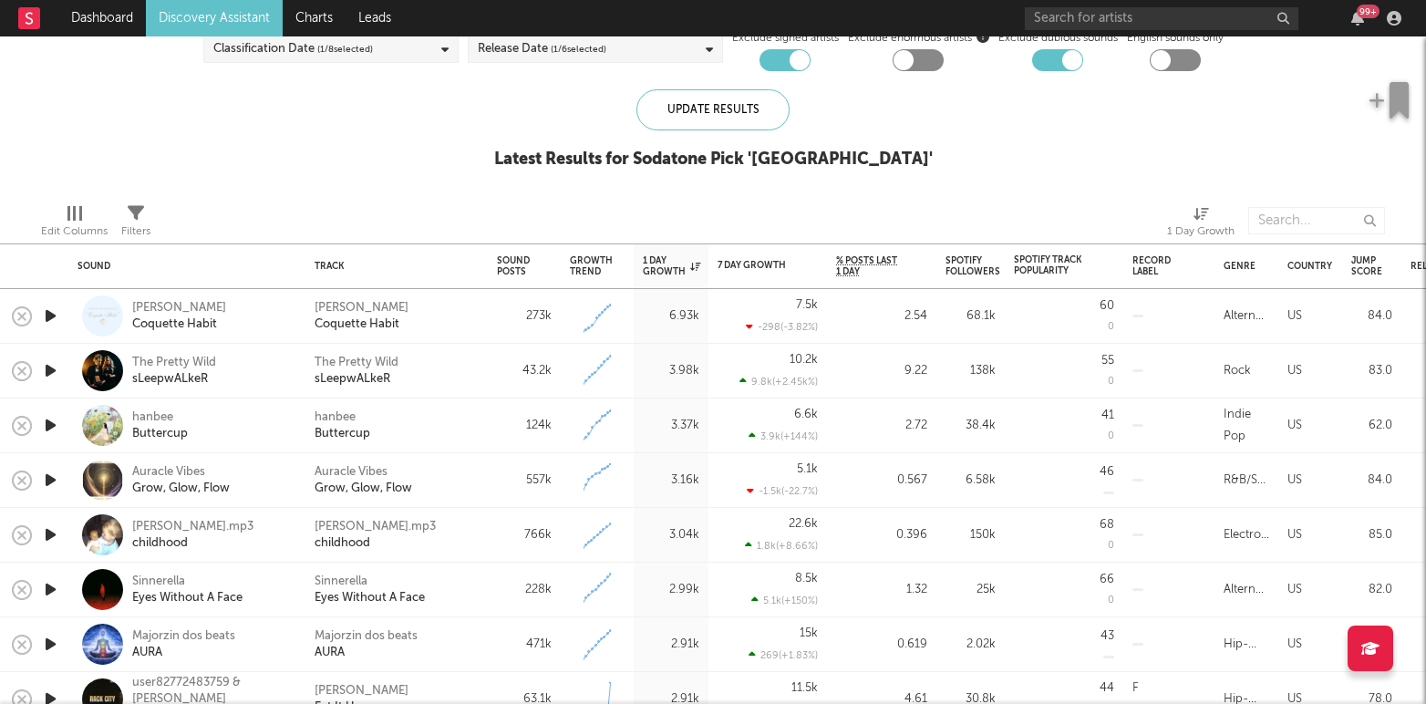
click at [54, 314] on icon "button" at bounding box center [50, 315] width 19 height 23
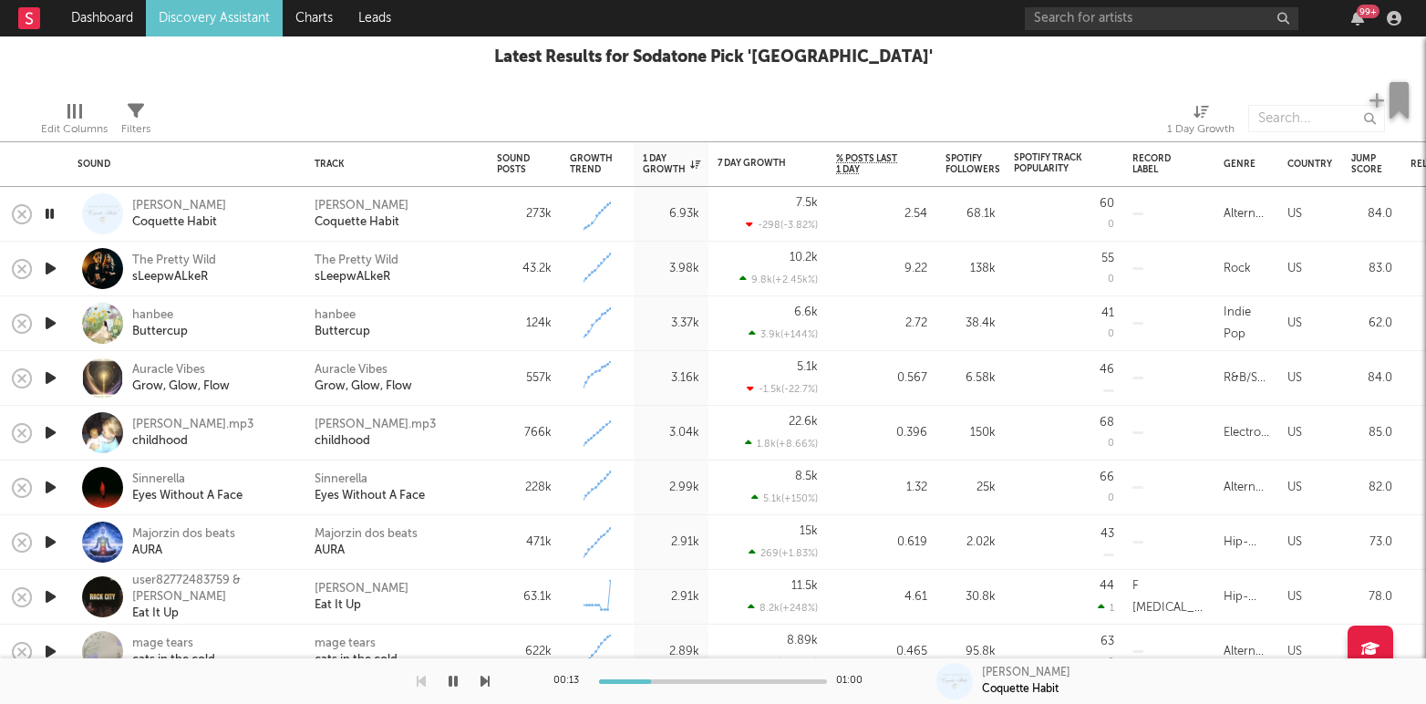
click at [46, 592] on icon "button" at bounding box center [50, 596] width 19 height 23
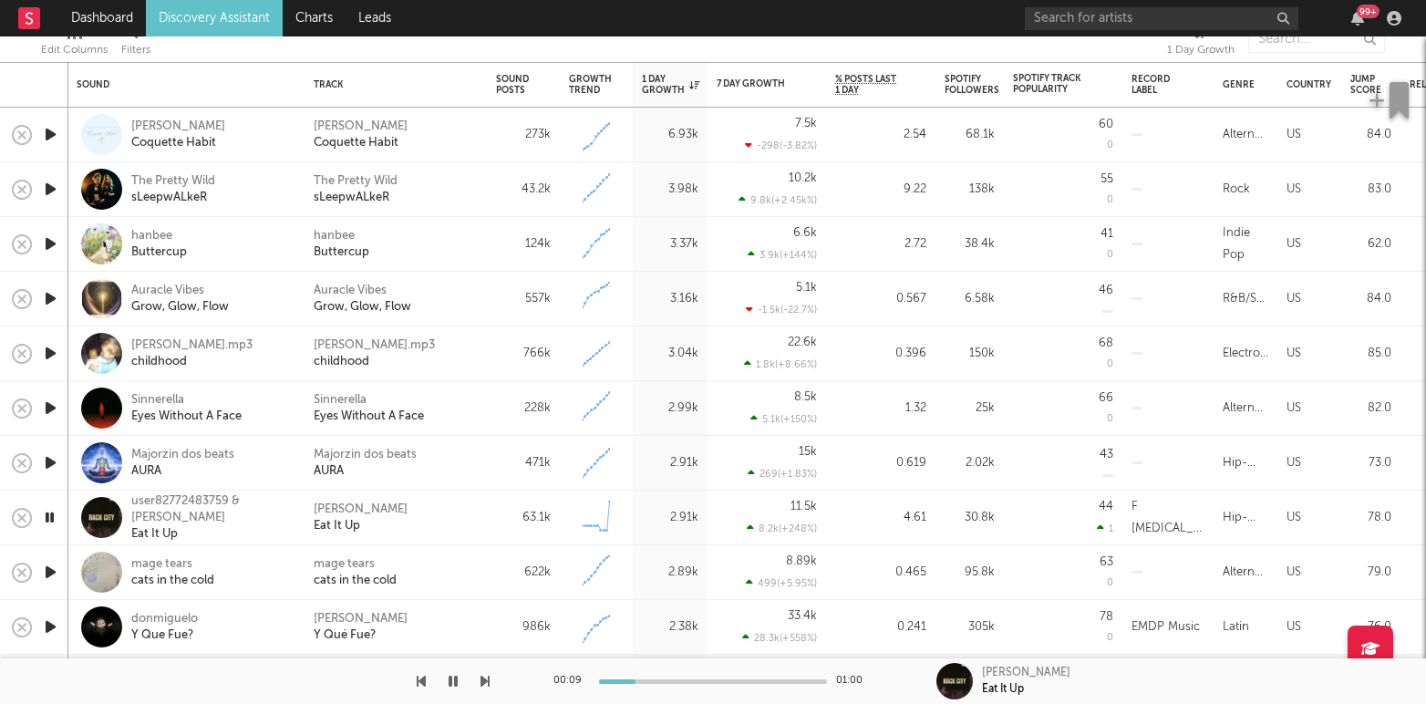
click at [54, 573] on icon "button" at bounding box center [50, 572] width 19 height 23
click at [49, 459] on icon "button" at bounding box center [50, 462] width 19 height 23
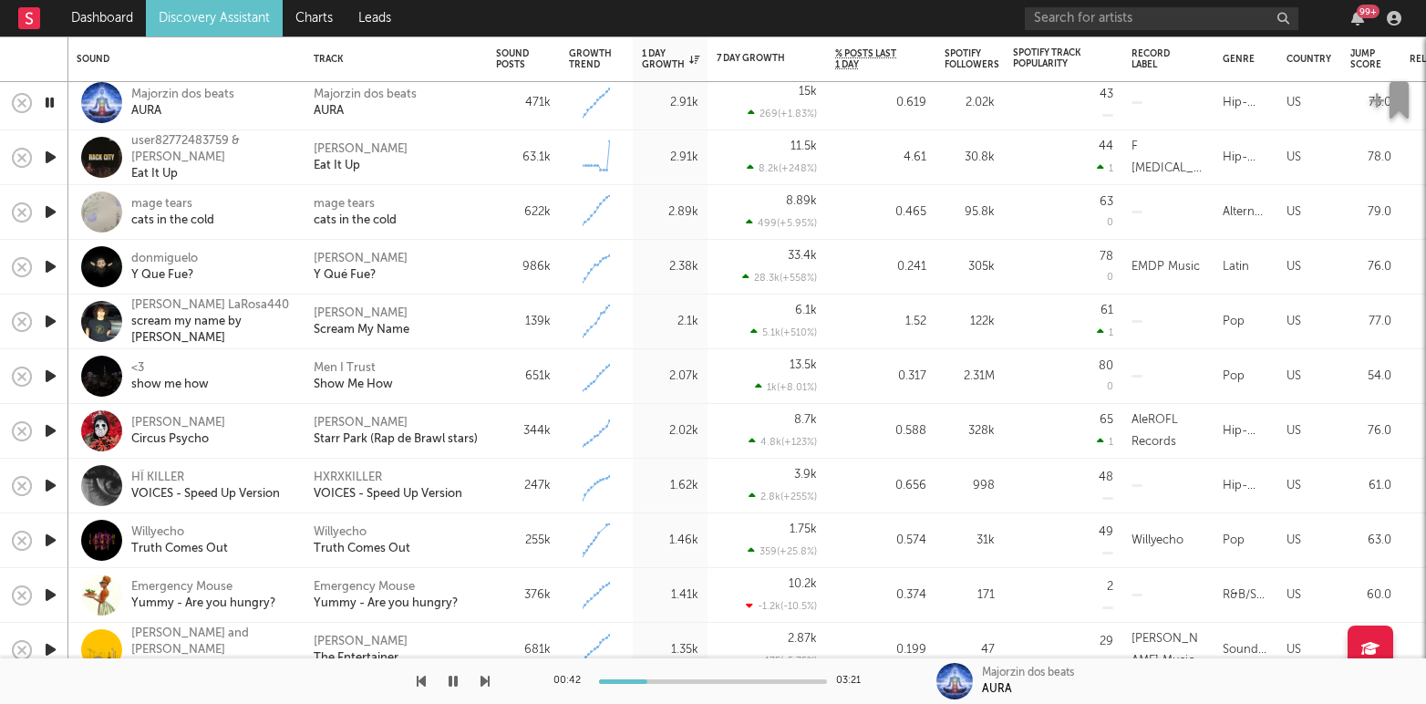
click at [58, 476] on icon "button" at bounding box center [50, 485] width 19 height 23
click at [54, 543] on icon "button" at bounding box center [50, 540] width 19 height 23
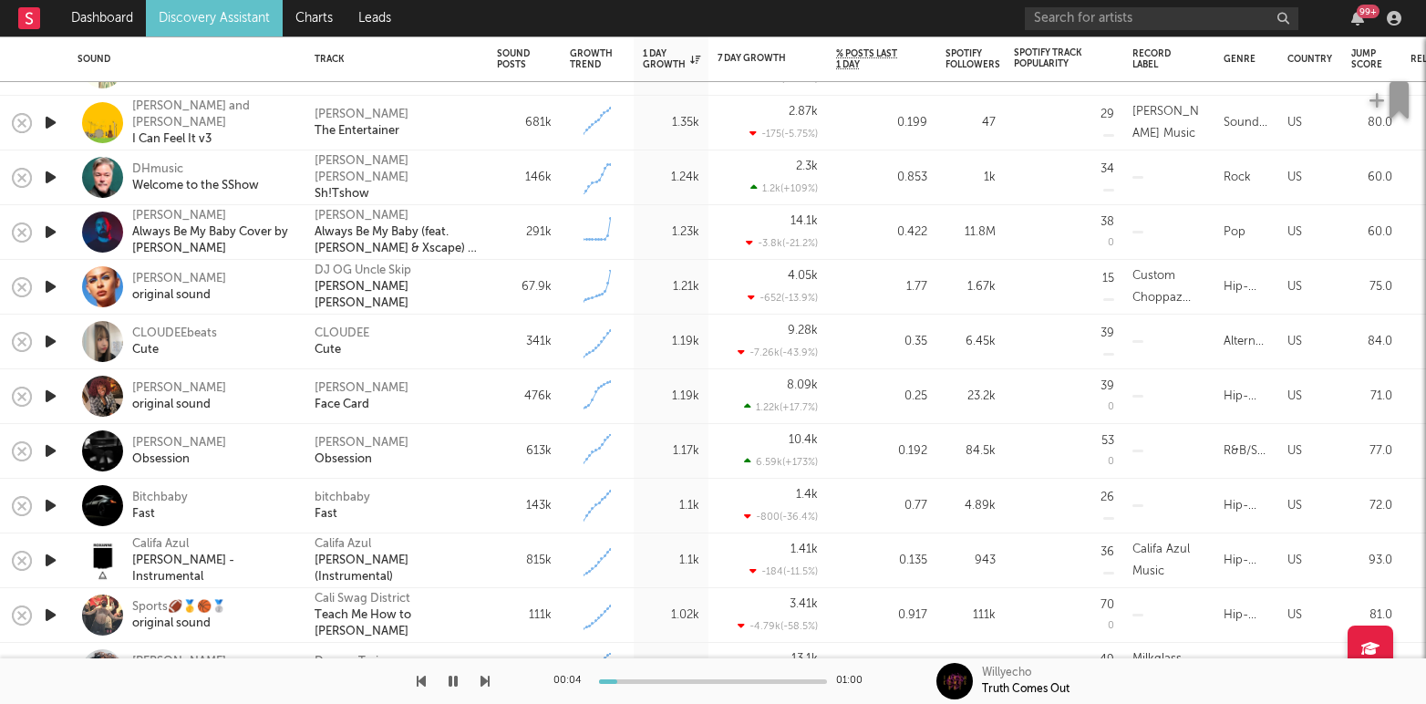
click at [56, 454] on icon "button" at bounding box center [50, 450] width 19 height 23
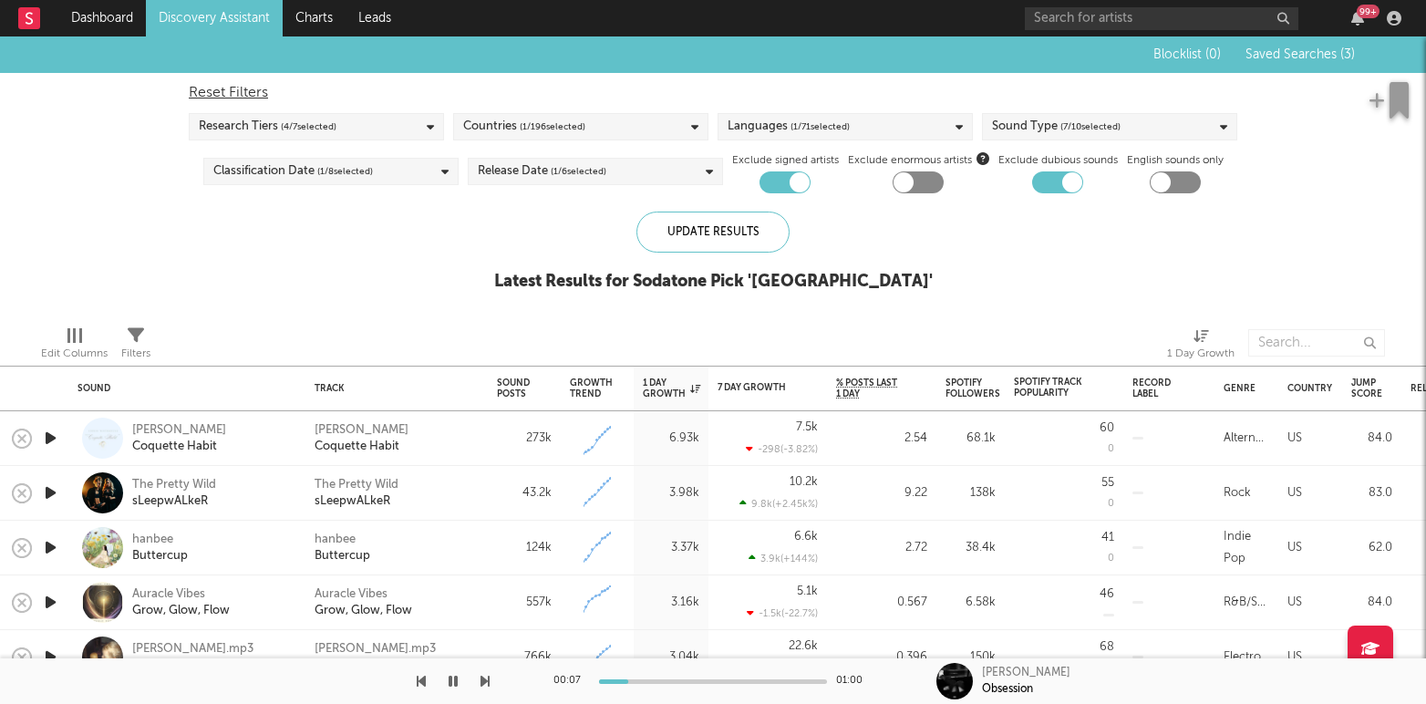
click at [53, 495] on icon "button" at bounding box center [50, 492] width 19 height 23
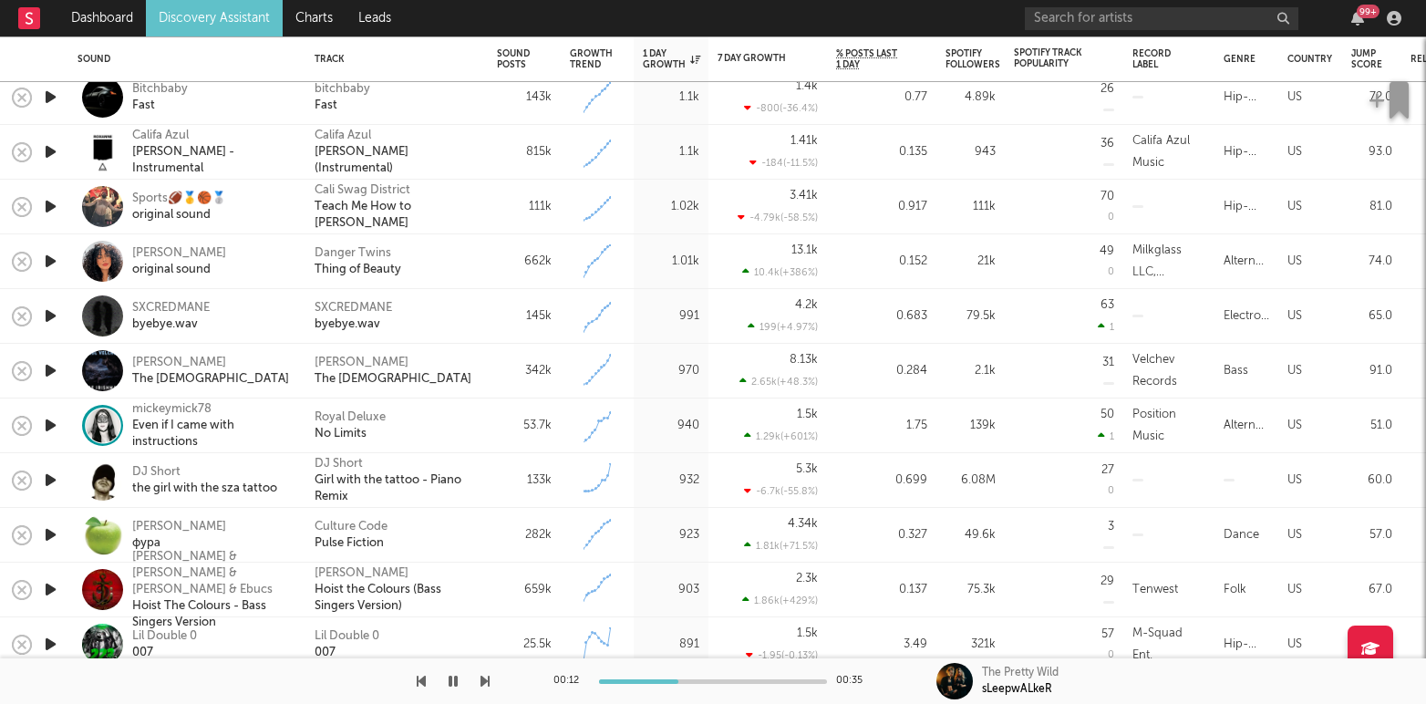
click at [52, 425] on icon "button" at bounding box center [50, 425] width 19 height 23
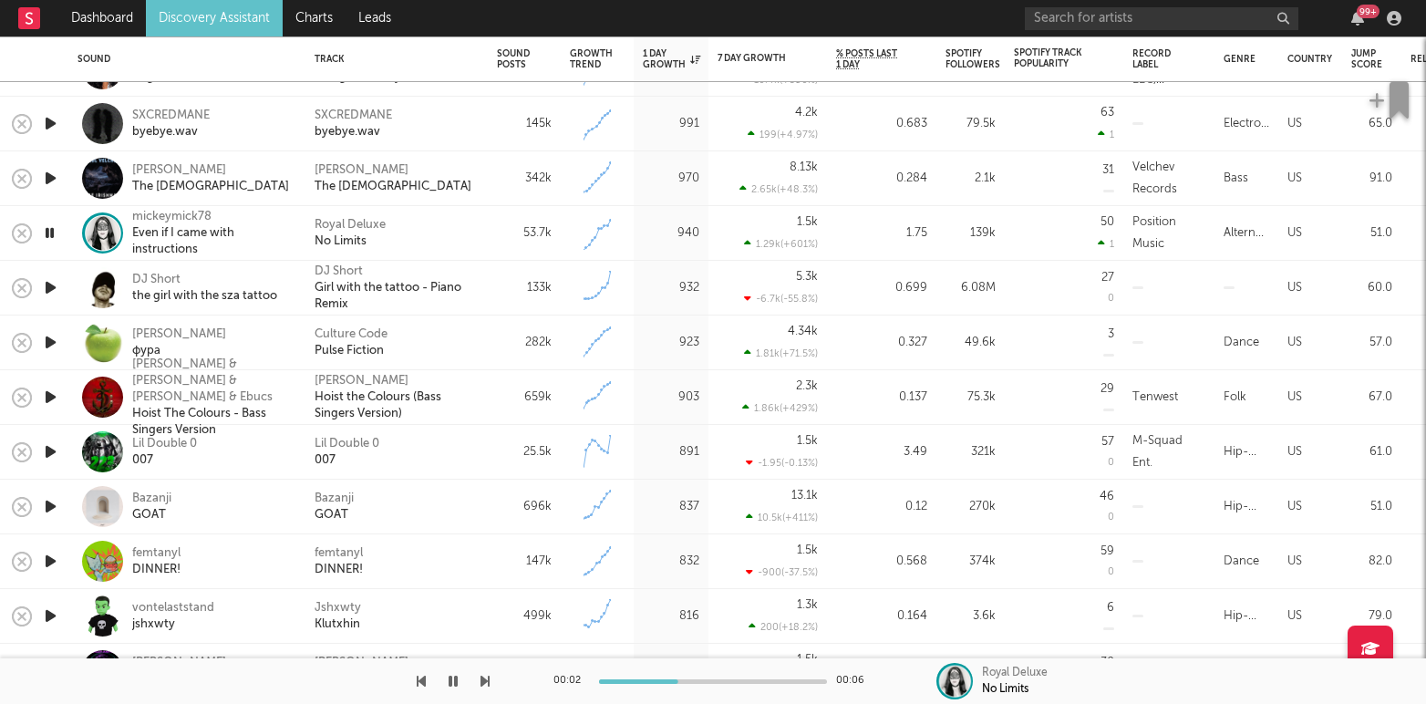
click at [57, 511] on icon "button" at bounding box center [50, 506] width 19 height 23
click at [665, 682] on div at bounding box center [713, 681] width 228 height 5
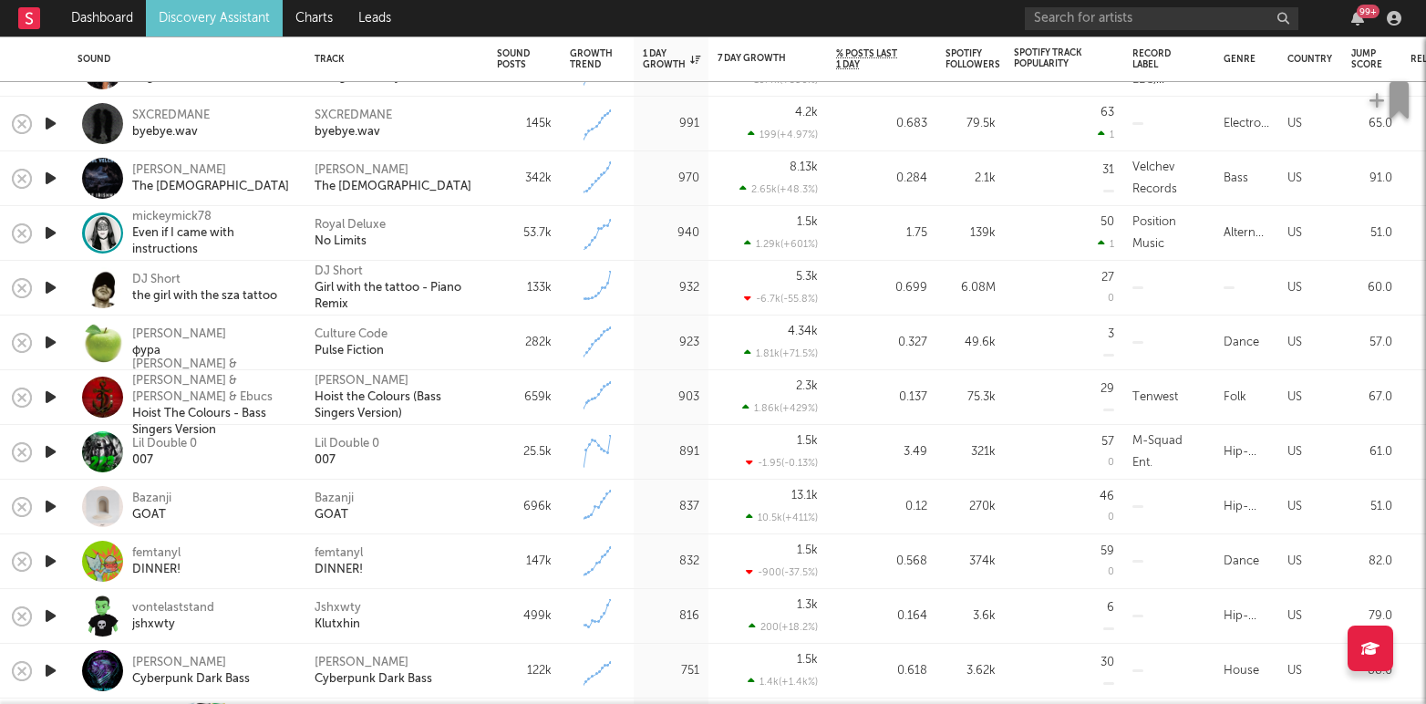
click at [56, 559] on icon "button" at bounding box center [50, 561] width 19 height 23
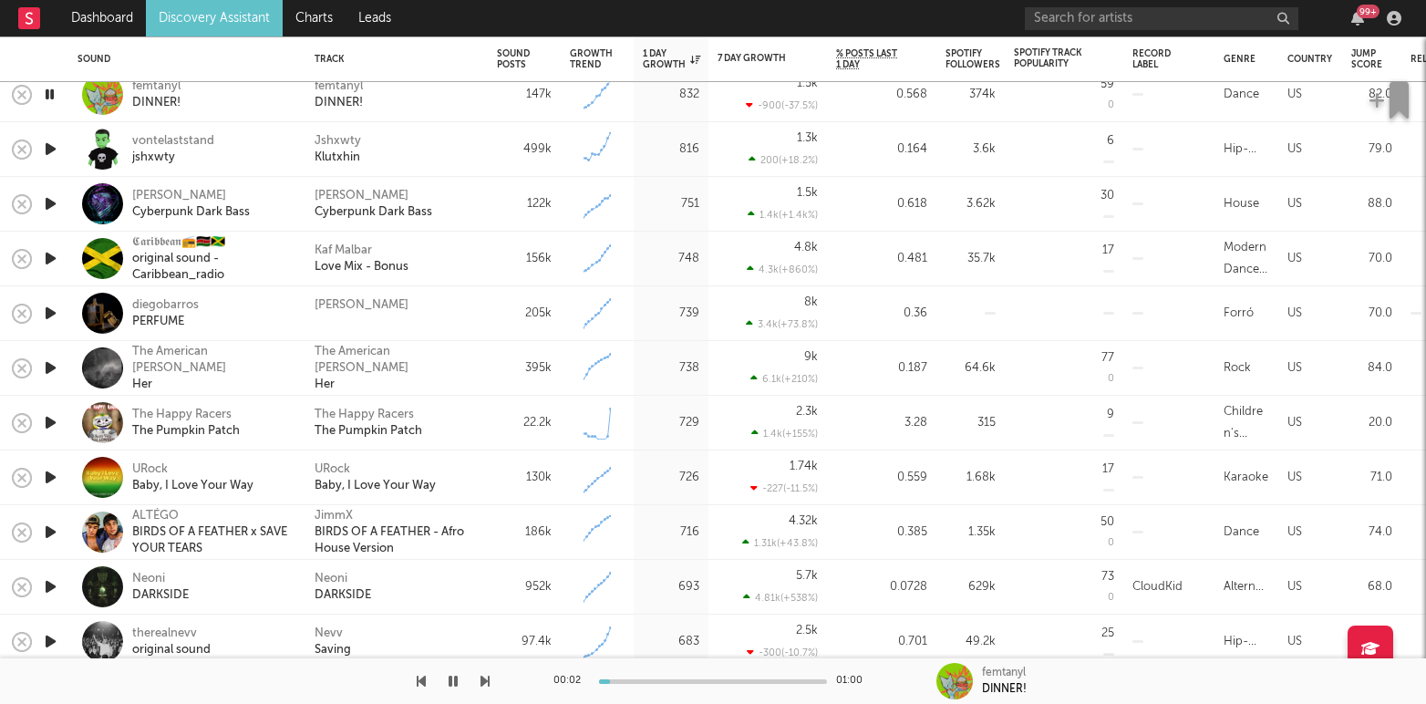
click at [49, 314] on icon "button" at bounding box center [50, 313] width 19 height 23
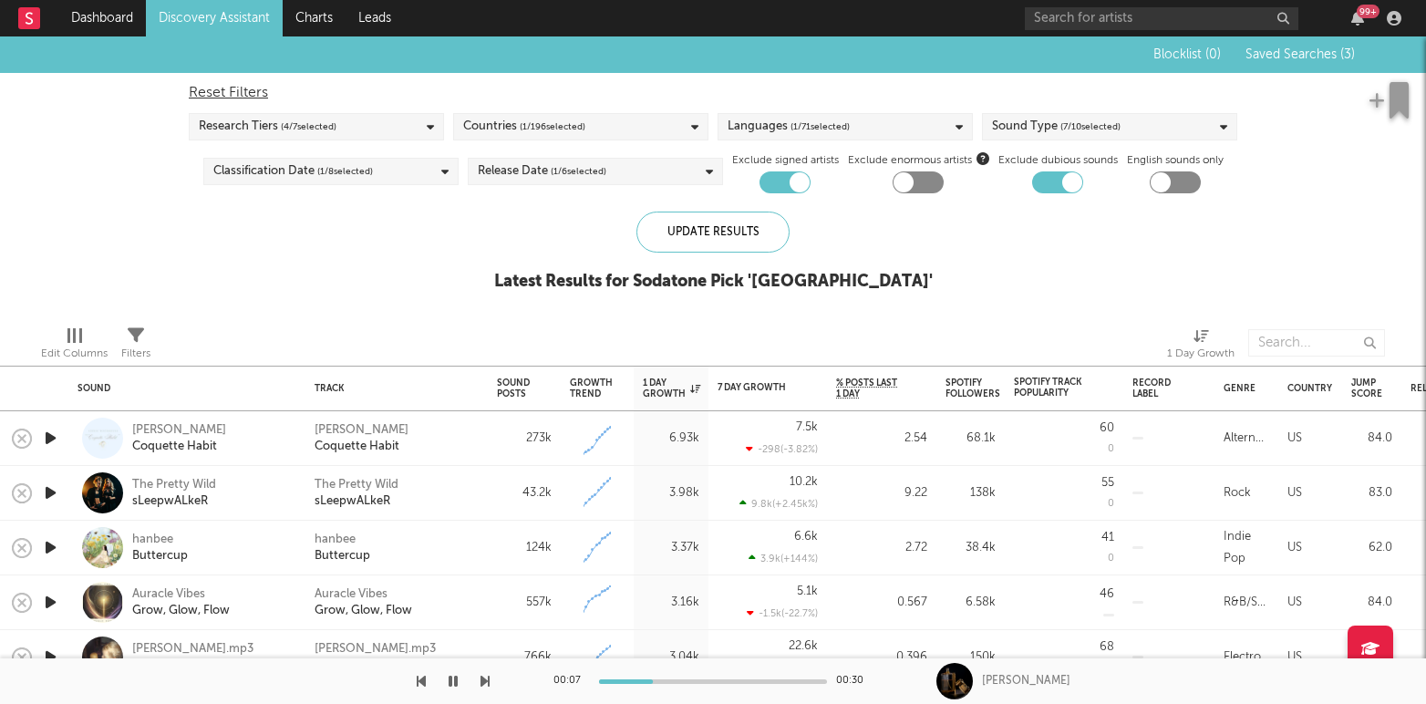
click at [209, 89] on div "Reset Filters" at bounding box center [713, 93] width 1048 height 22
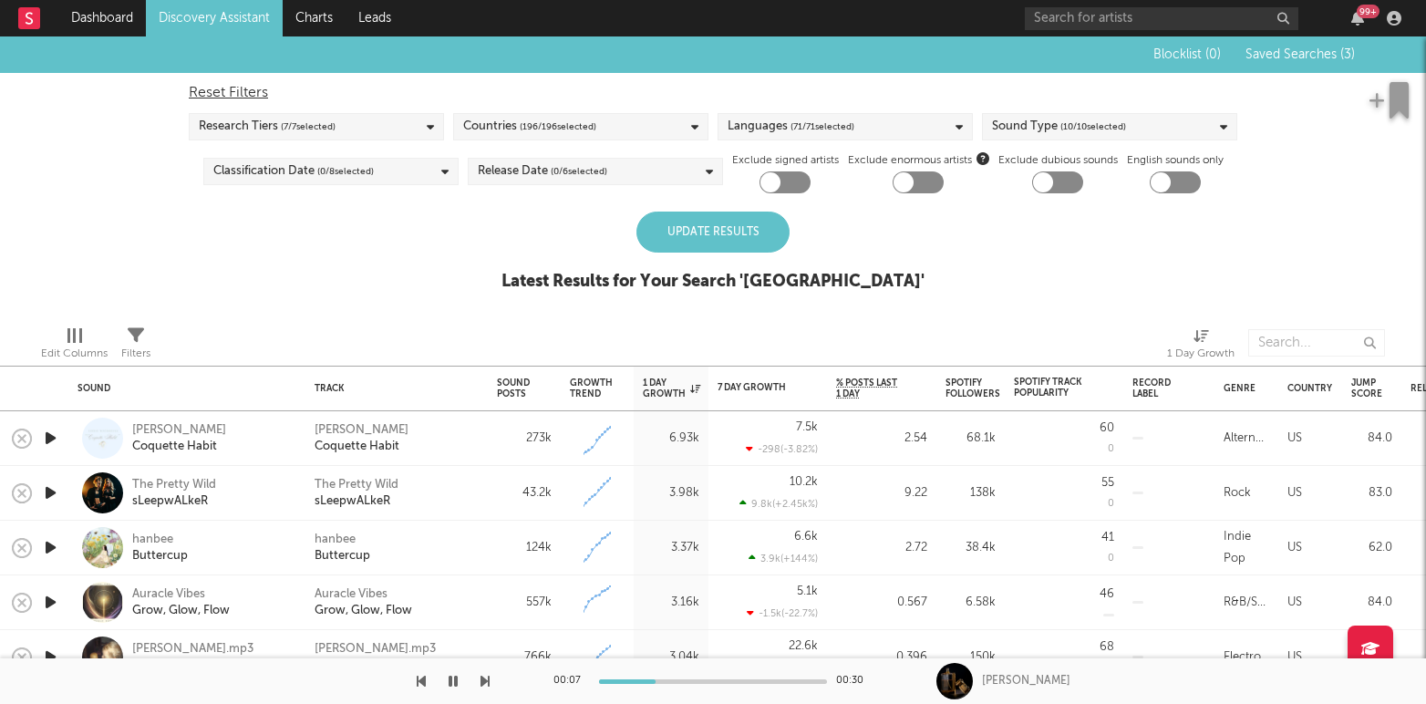
checkbox input "false"
click at [198, 11] on link "Discovery Assistant" at bounding box center [214, 18] width 137 height 36
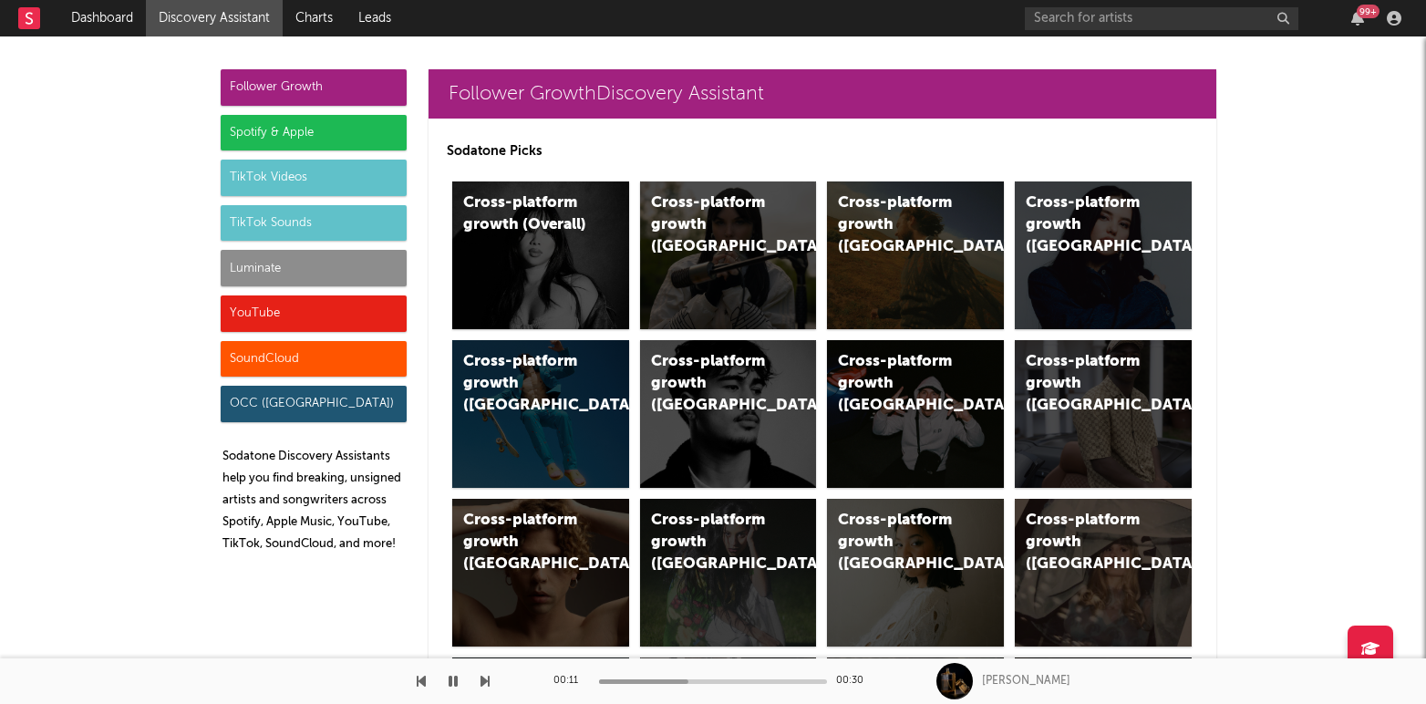
click at [458, 684] on button "button" at bounding box center [453, 681] width 18 height 46
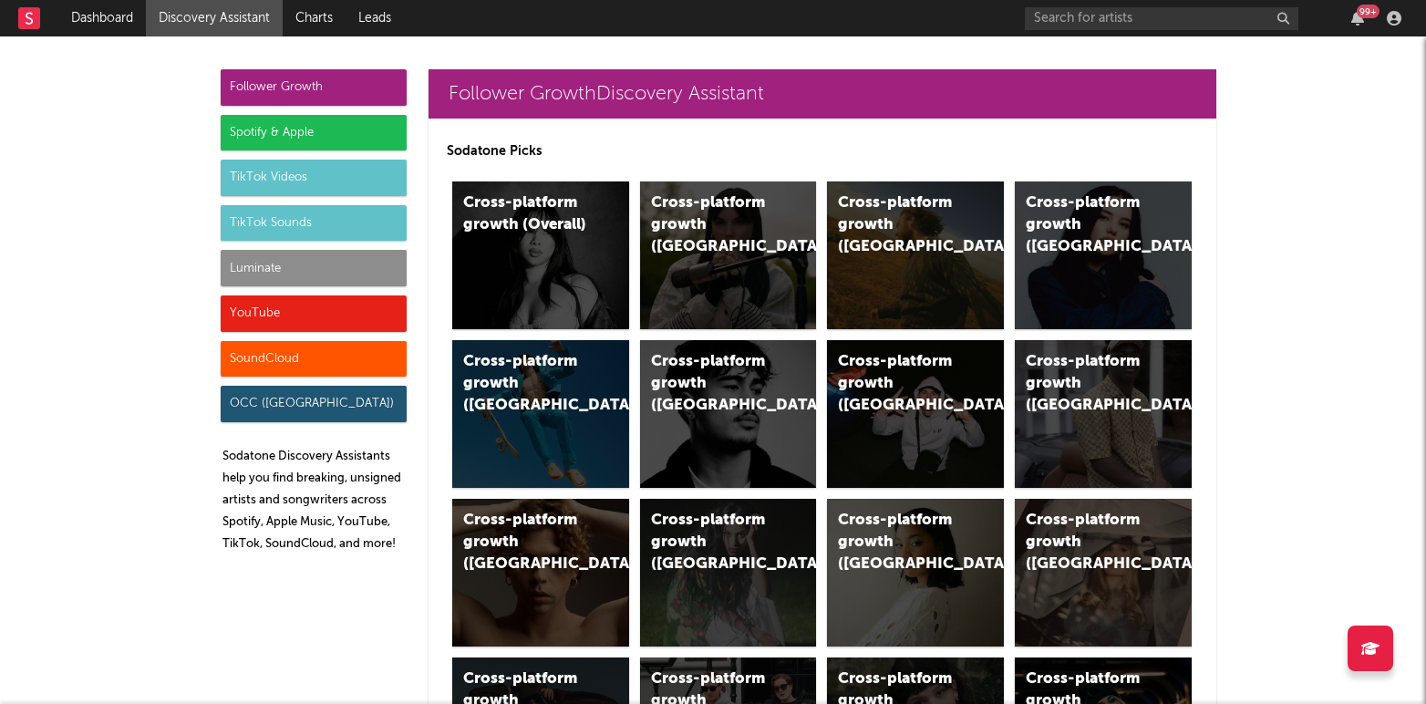
click at [293, 275] on div "Luminate" at bounding box center [314, 268] width 186 height 36
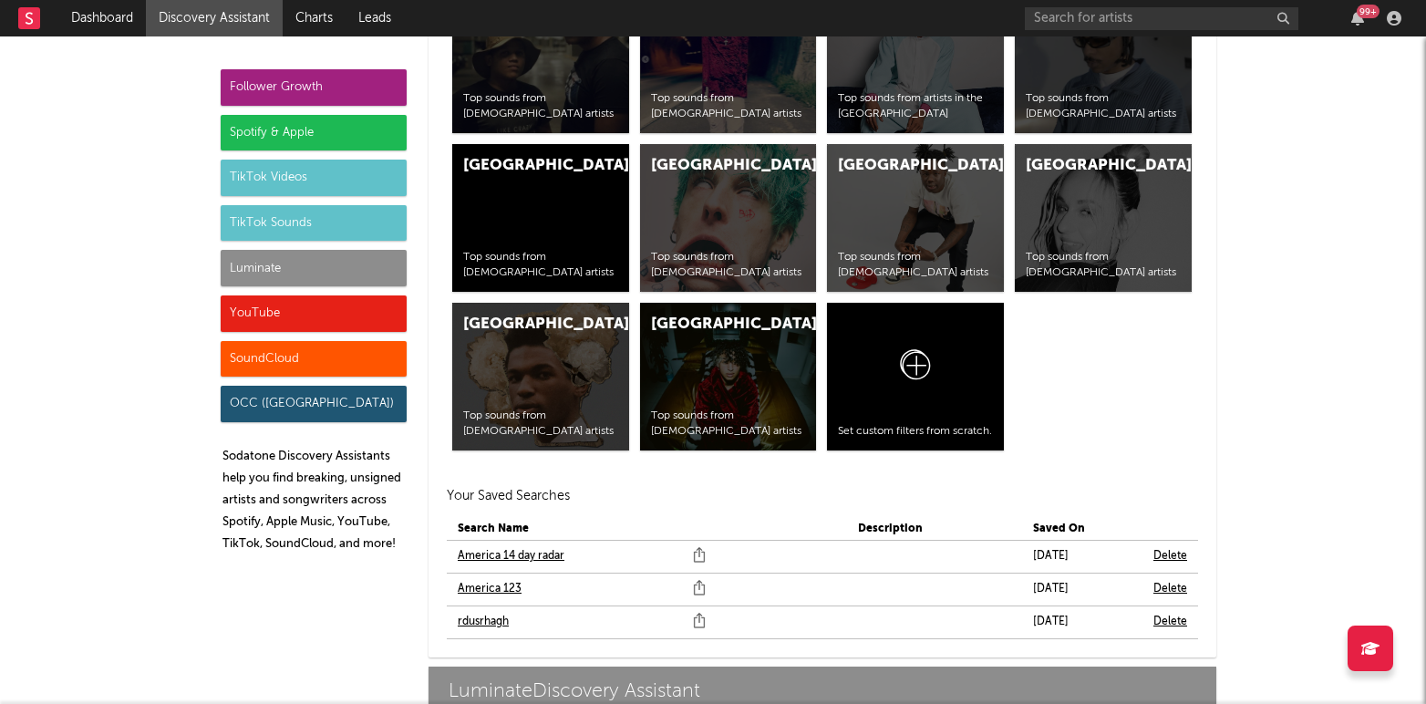
scroll to position [8511, 0]
